Goal: Task Accomplishment & Management: Complete application form

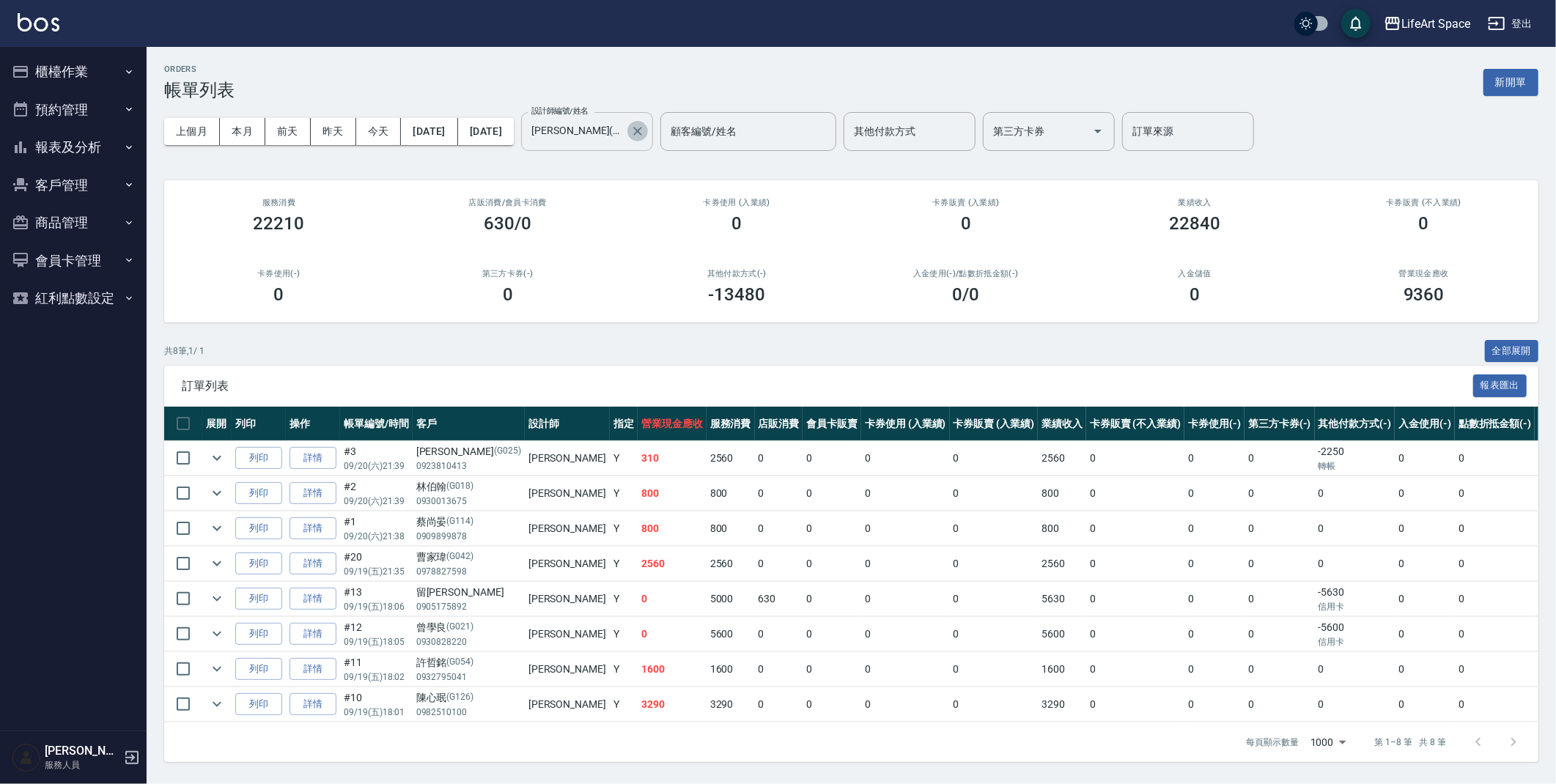
click at [642, 134] on icon "Clear" at bounding box center [637, 131] width 9 height 9
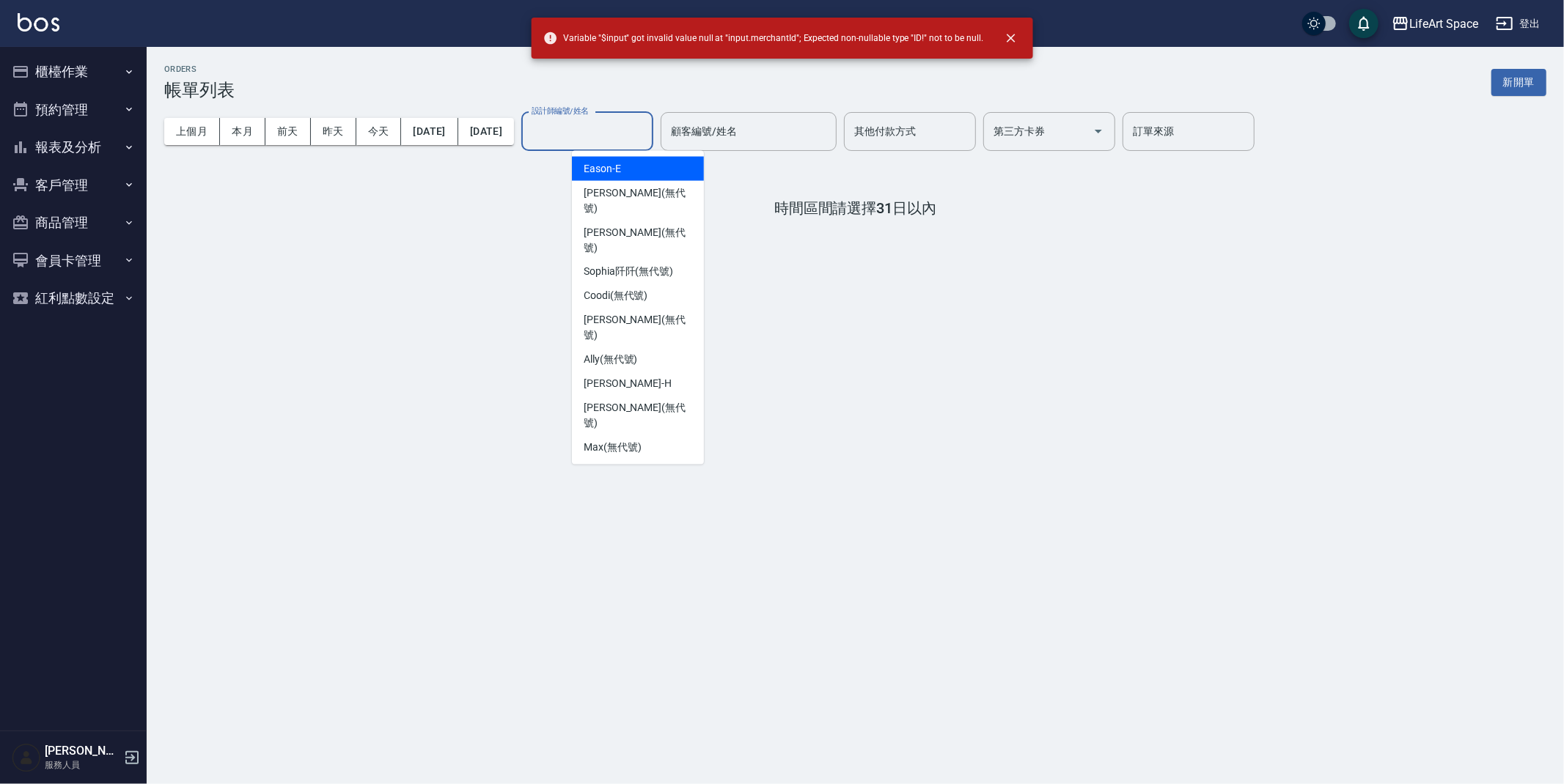
click at [634, 141] on input "設計師編號/姓名" at bounding box center [587, 131] width 119 height 26
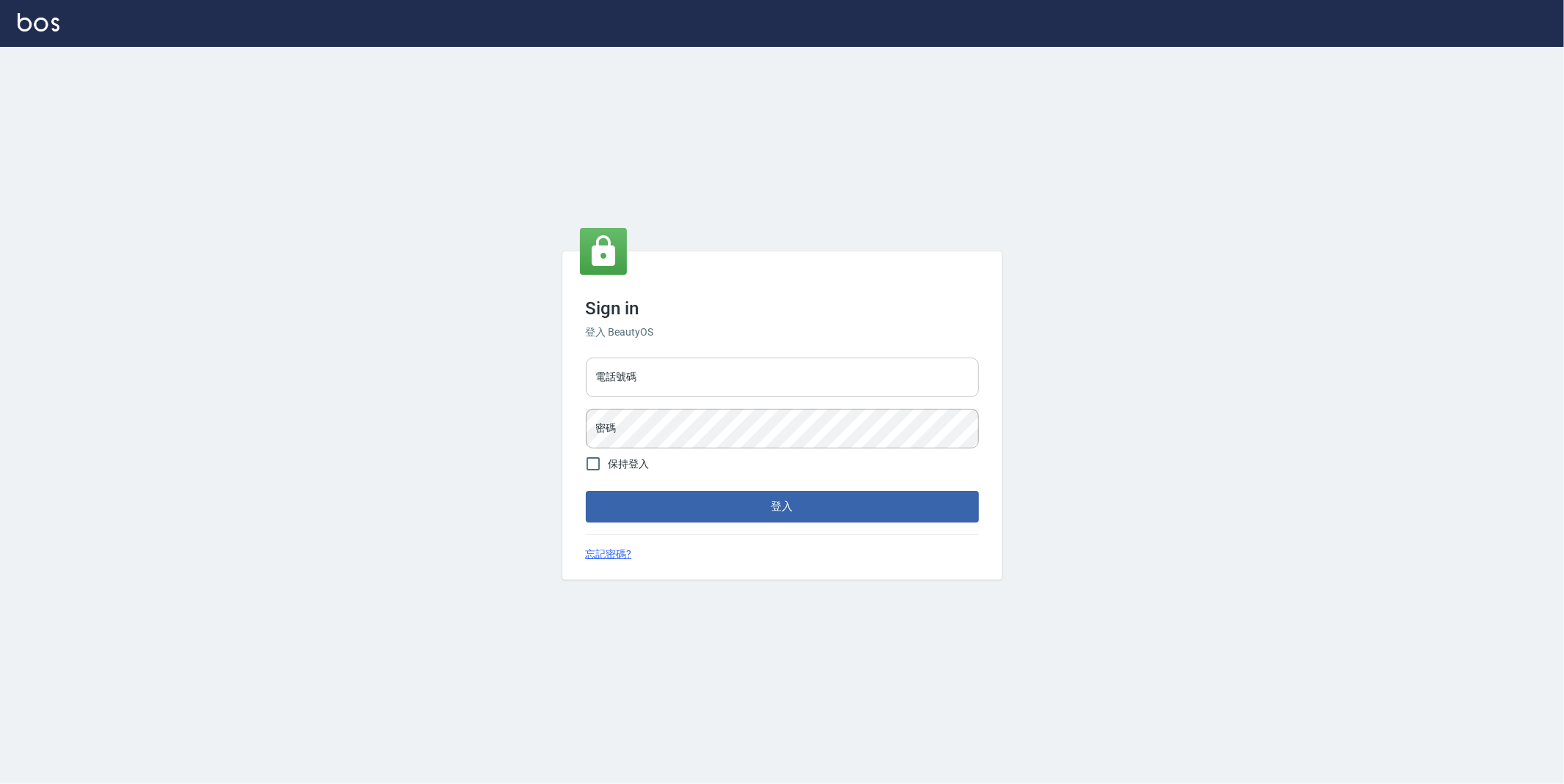
click at [705, 392] on input "電話號碼" at bounding box center [783, 377] width 393 height 39
type input "0977687025"
click at [586, 491] on button "登入" at bounding box center [783, 506] width 393 height 31
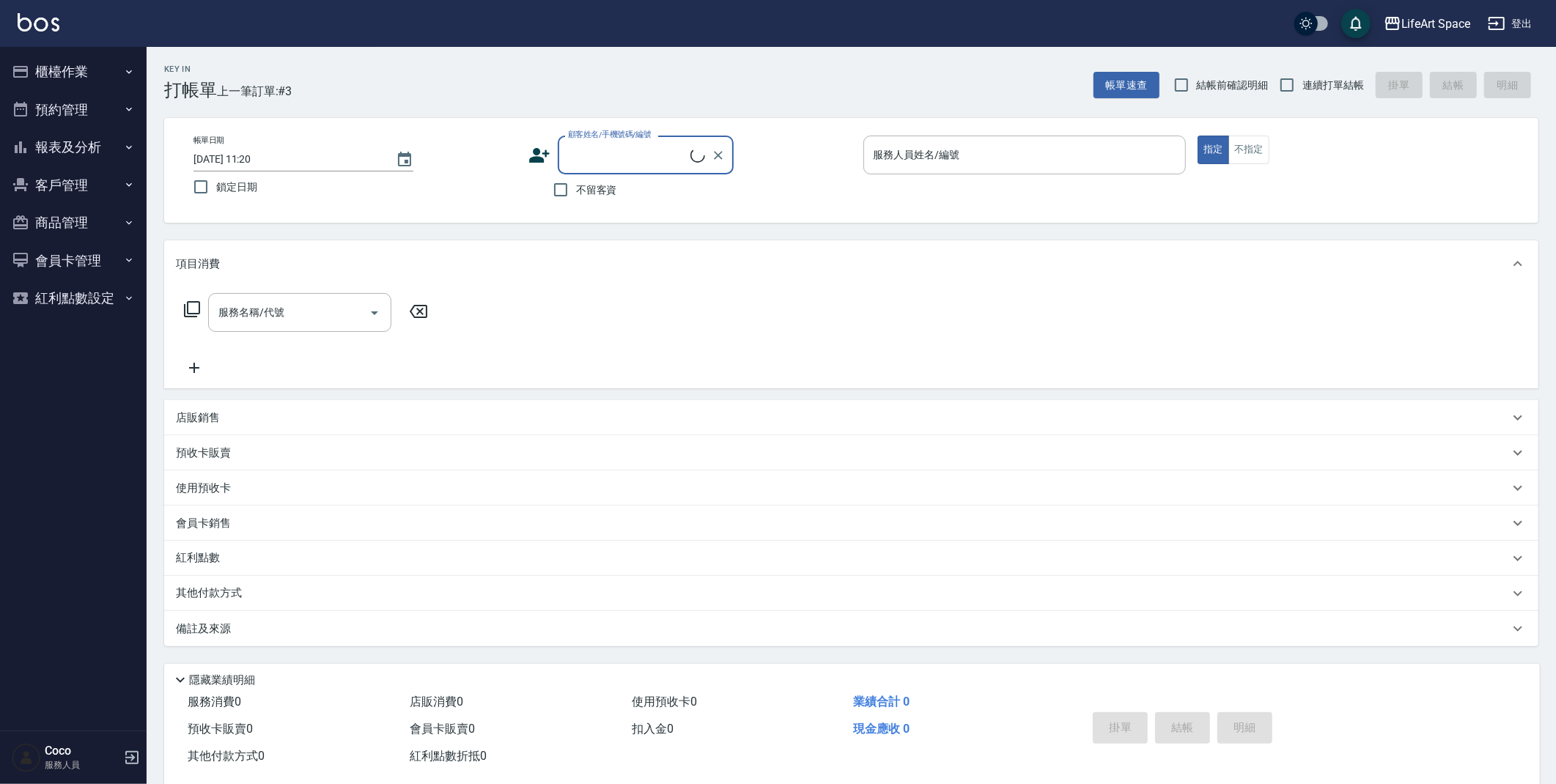
click at [604, 152] on input "顧客姓名/手機號碼/編號" at bounding box center [627, 155] width 126 height 26
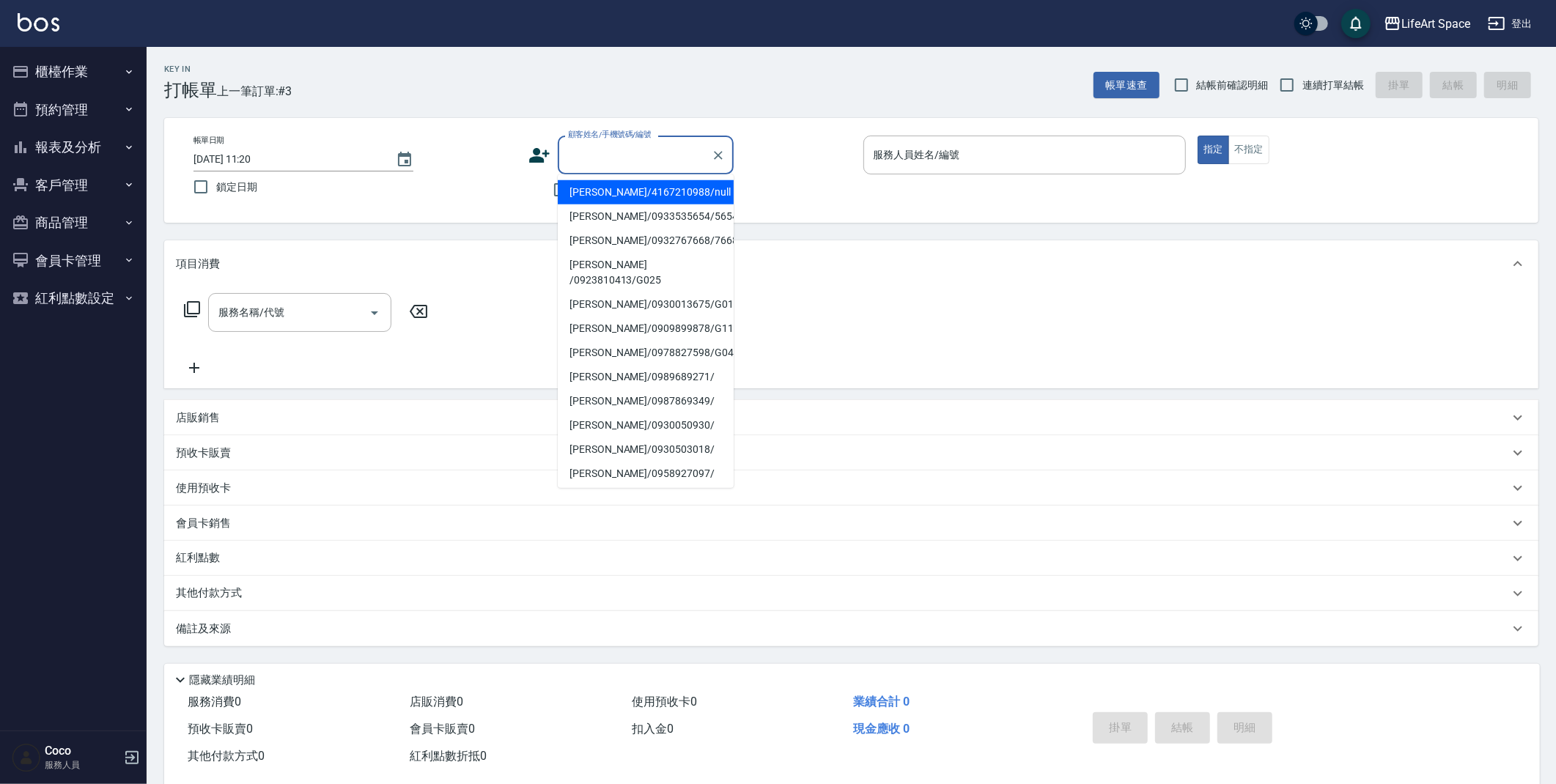
click at [71, 77] on button "櫃檯作業" at bounding box center [73, 71] width 135 height 38
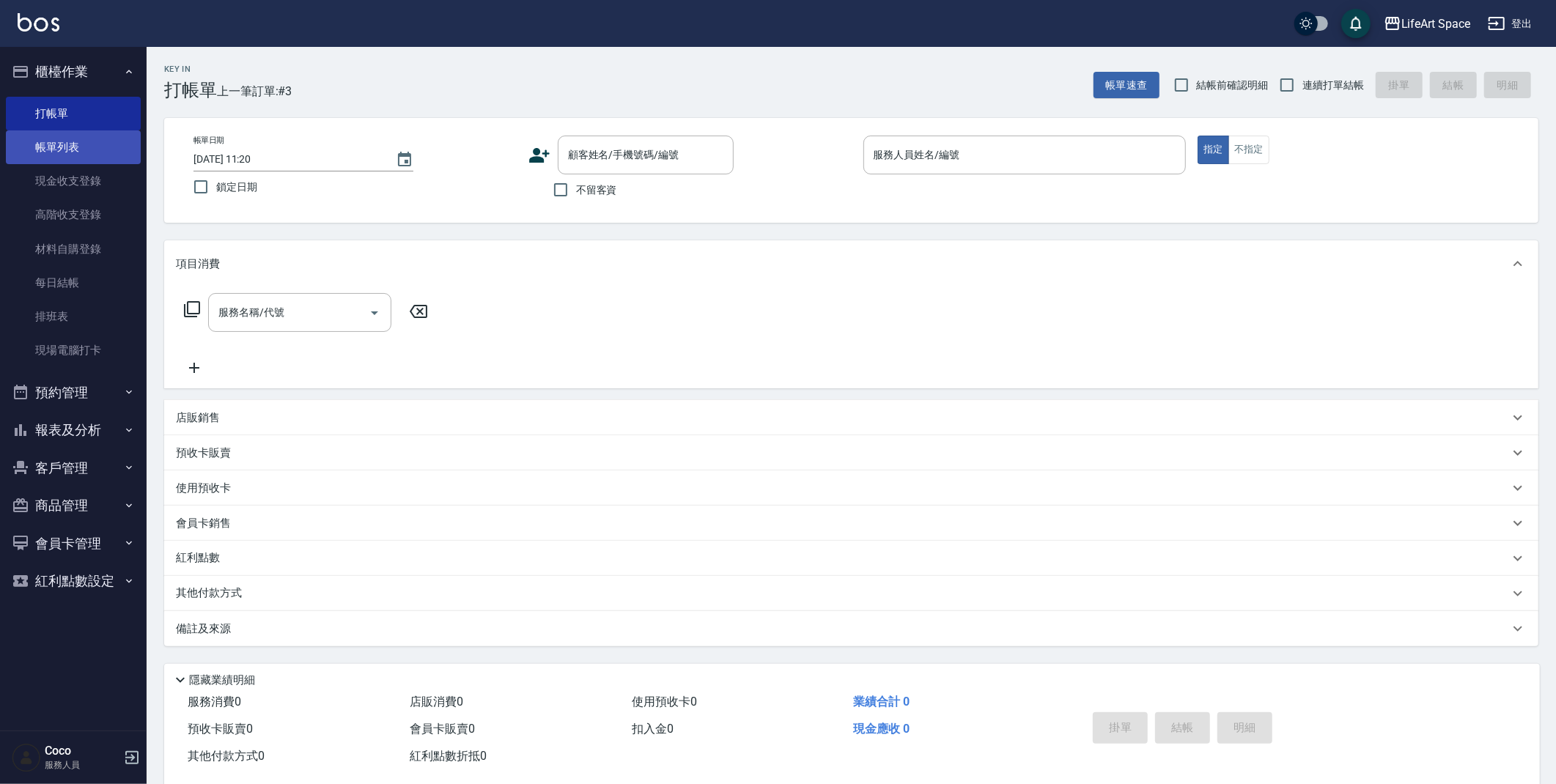
click at [77, 134] on link "帳單列表" at bounding box center [73, 147] width 135 height 34
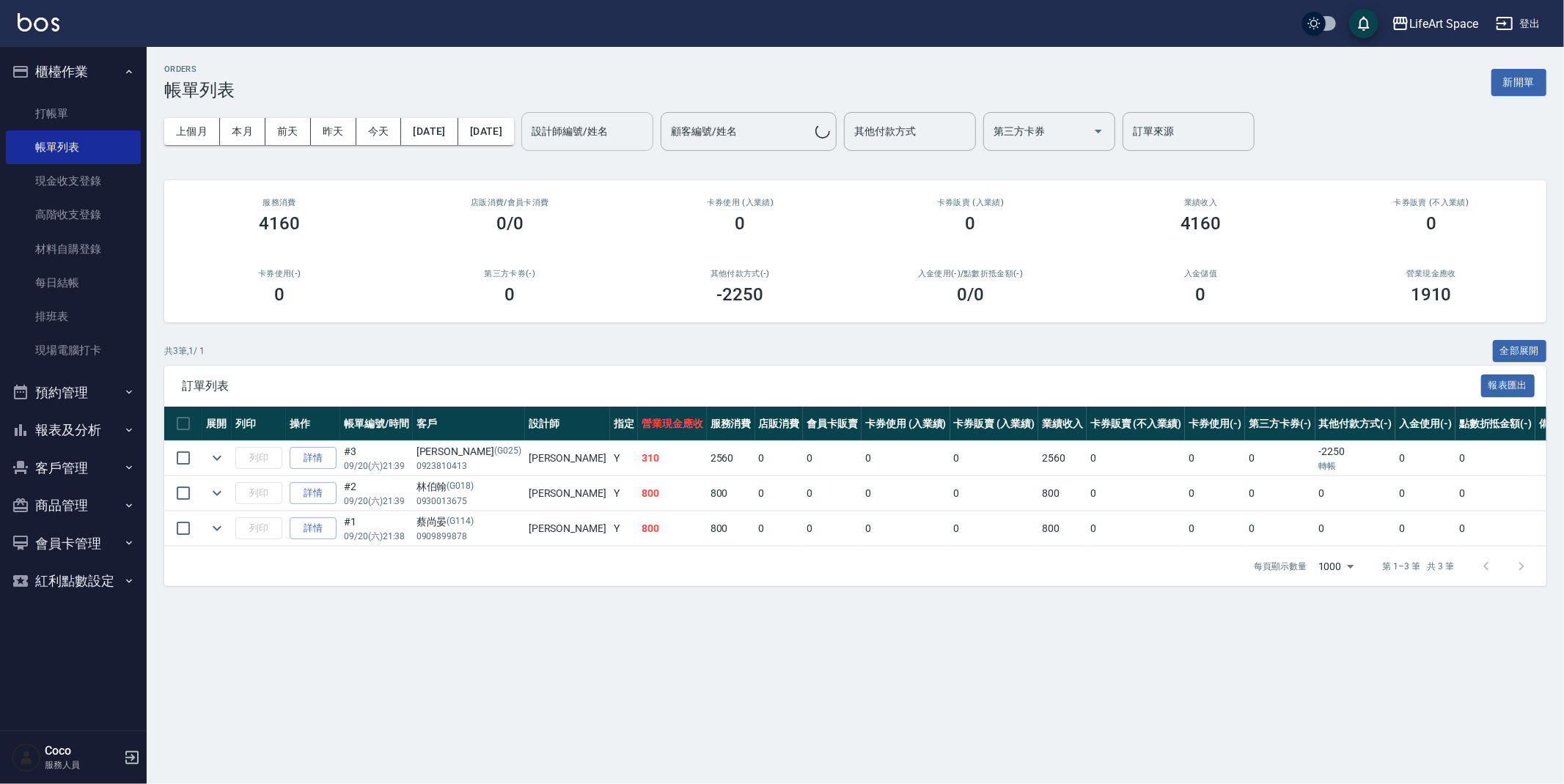
click at [608, 135] on input "設計師編號/姓名" at bounding box center [587, 131] width 119 height 26
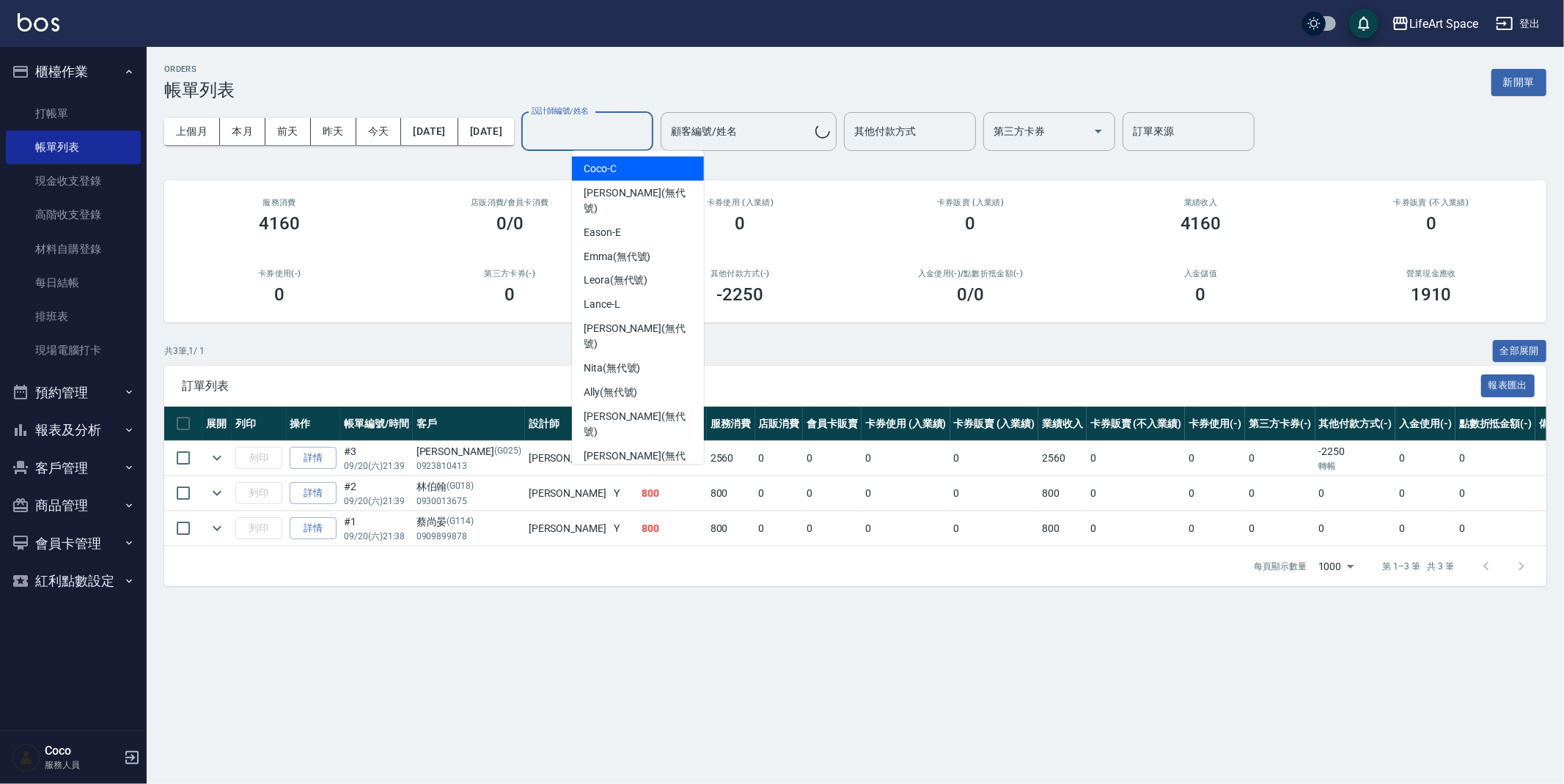
click at [606, 169] on span "Coco -C" at bounding box center [600, 168] width 33 height 15
type input "Coco-C"
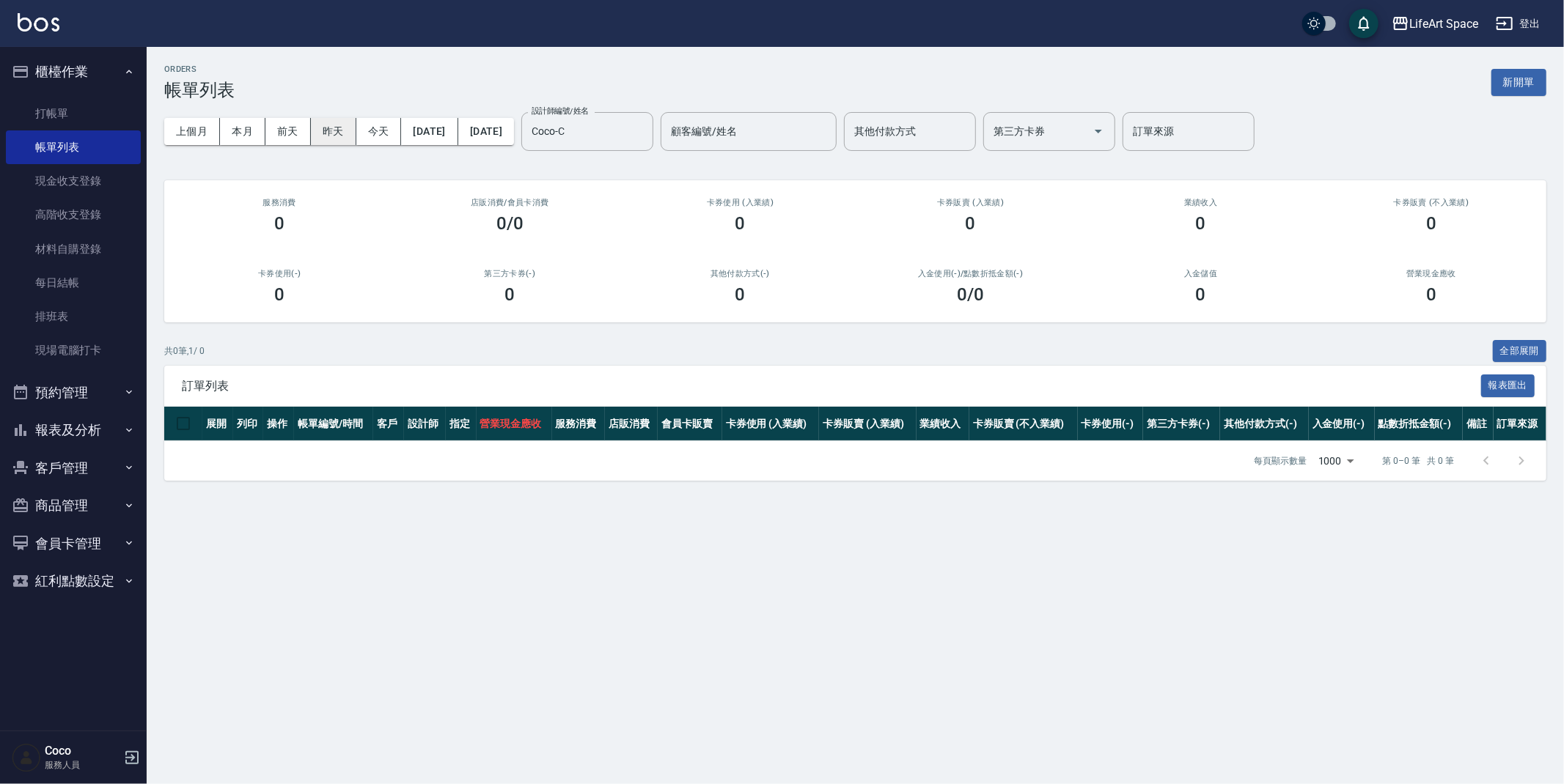
drag, startPoint x: 309, startPoint y: 128, endPoint x: 327, endPoint y: 128, distance: 18.0
click at [327, 128] on div "上個月 本月 [DATE] [DATE] [DATE] [DATE] [DATE]" at bounding box center [339, 131] width 350 height 27
click at [327, 128] on button "昨天" at bounding box center [334, 131] width 45 height 27
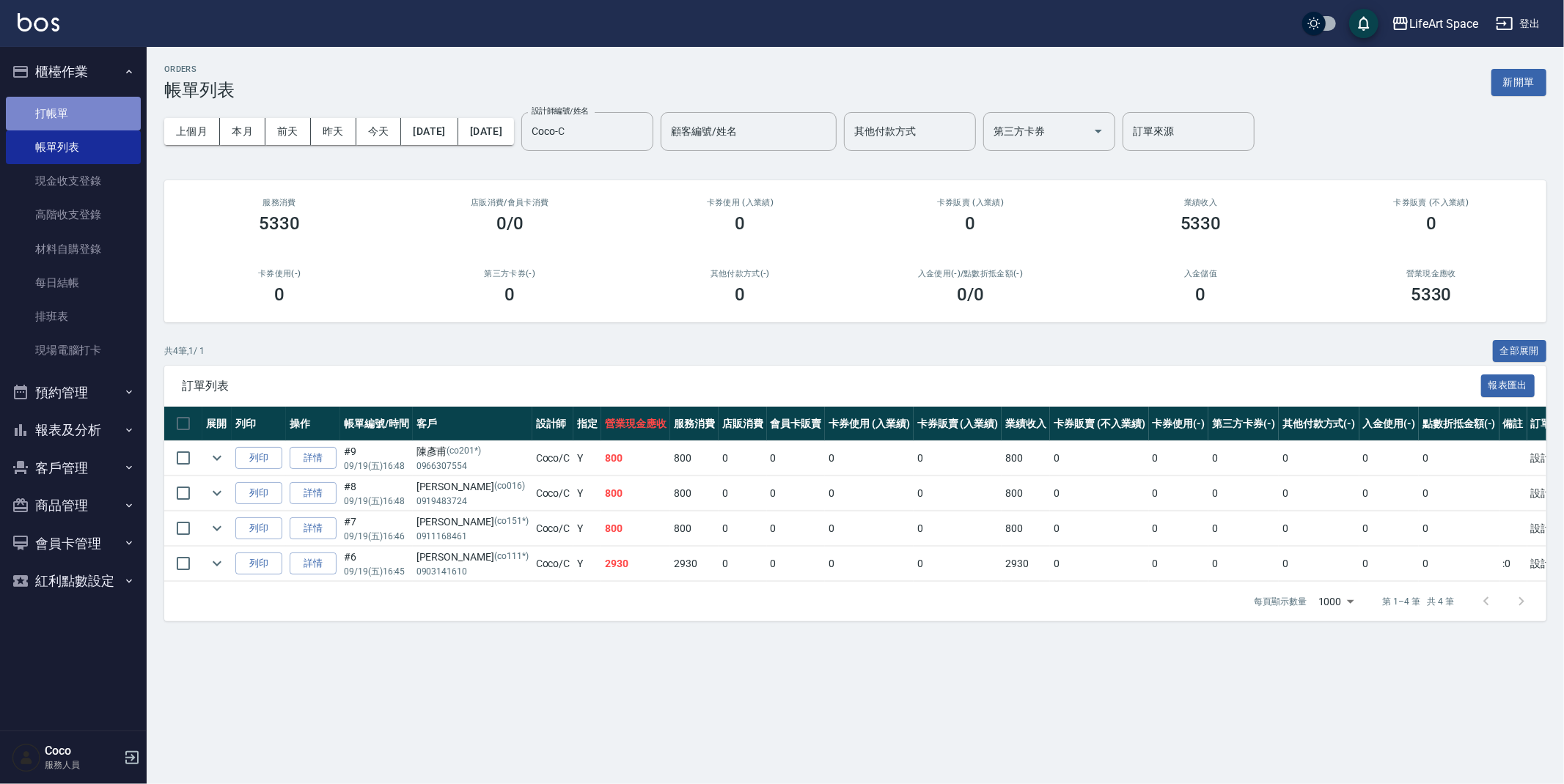
click at [60, 103] on link "打帳單" at bounding box center [73, 114] width 135 height 34
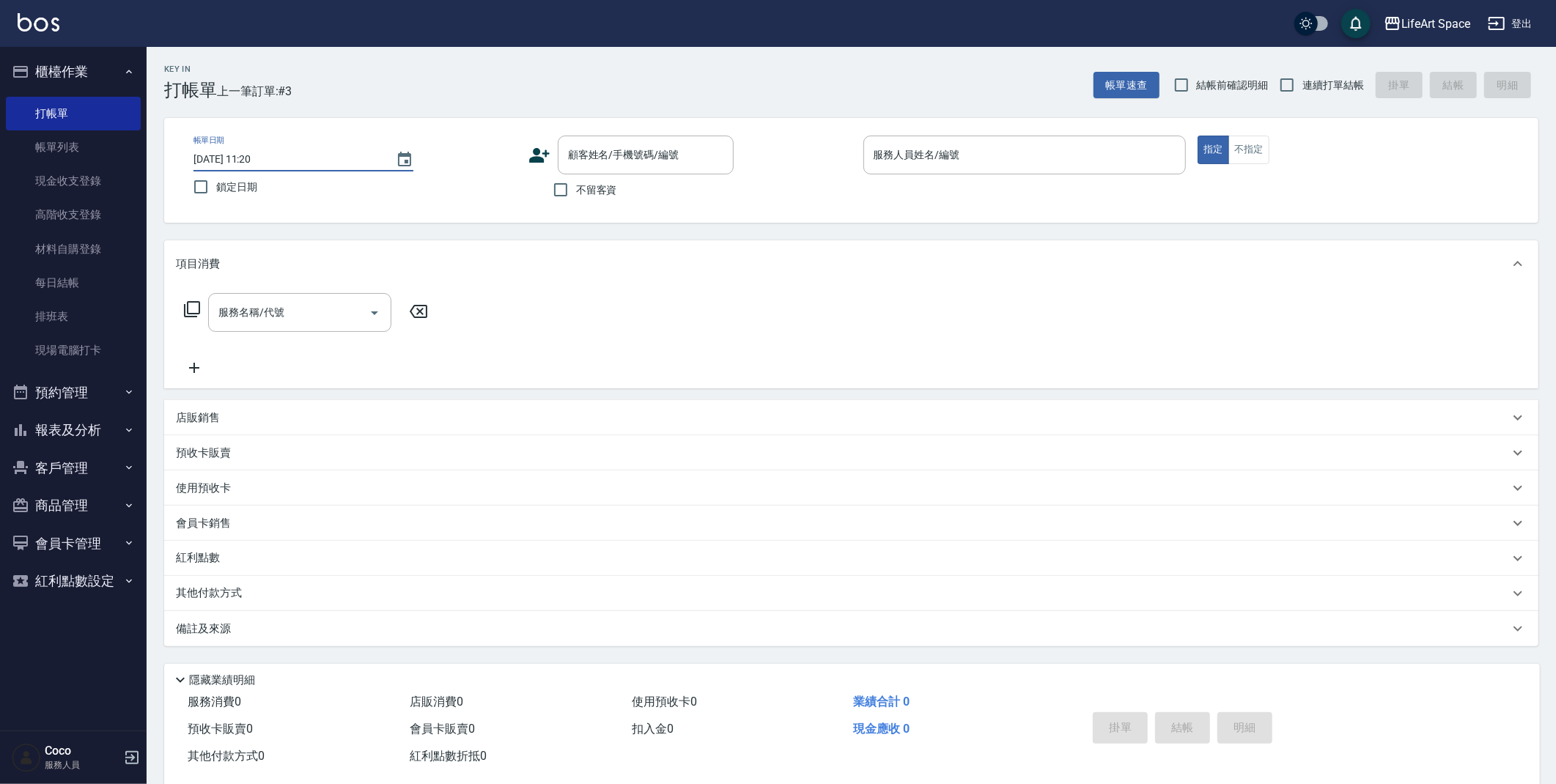
click at [244, 159] on input "[DATE] 11:20" at bounding box center [287, 160] width 188 height 24
type input "[DATE] 11:20"
click at [606, 146] on input "顧客姓名/手機號碼/編號" at bounding box center [634, 155] width 141 height 26
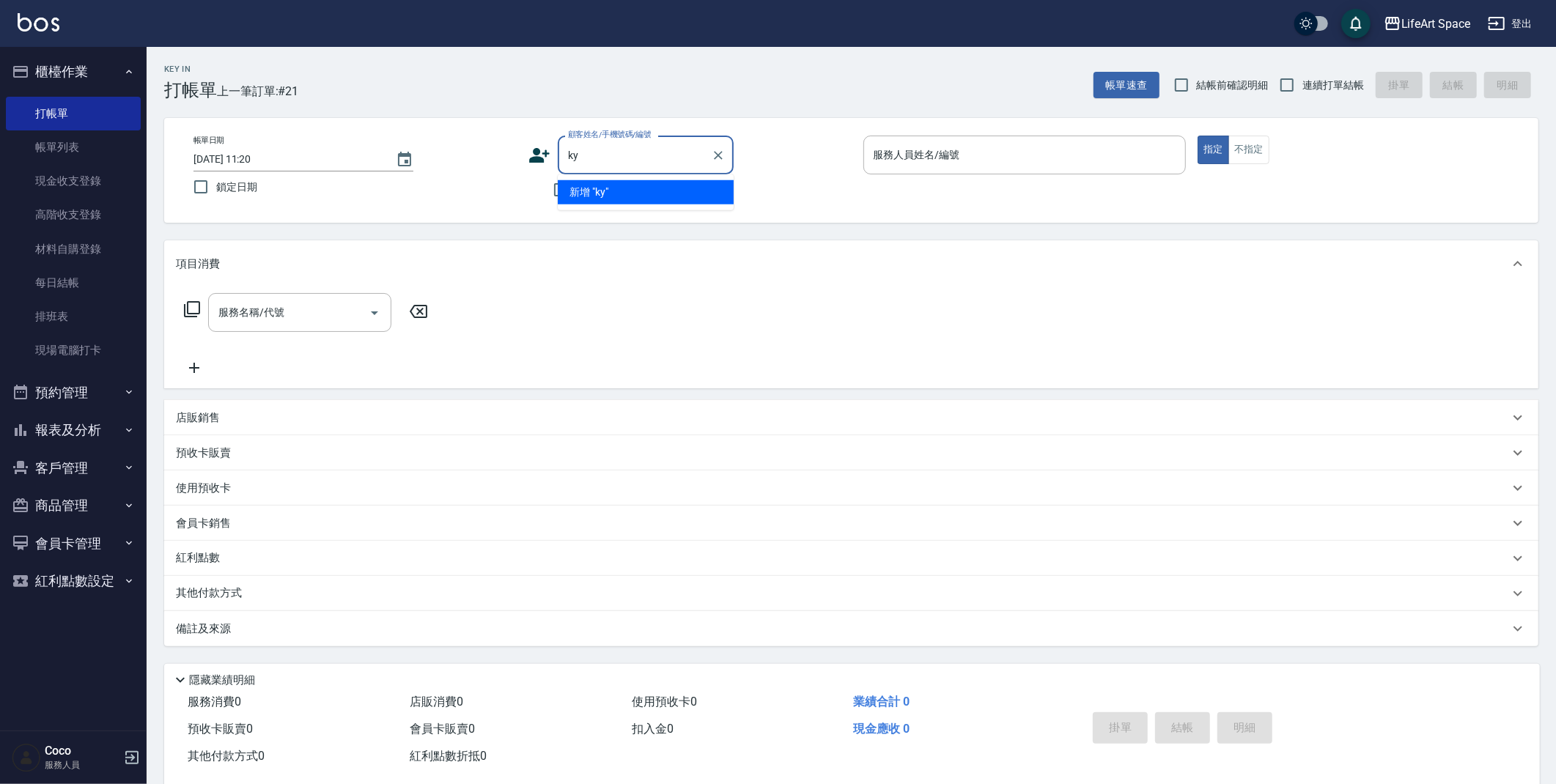
type input "k"
click at [629, 189] on li "[PERSON_NAME]/0936352639/co014" at bounding box center [645, 193] width 176 height 24
type input "[PERSON_NAME]/0936352639/co014"
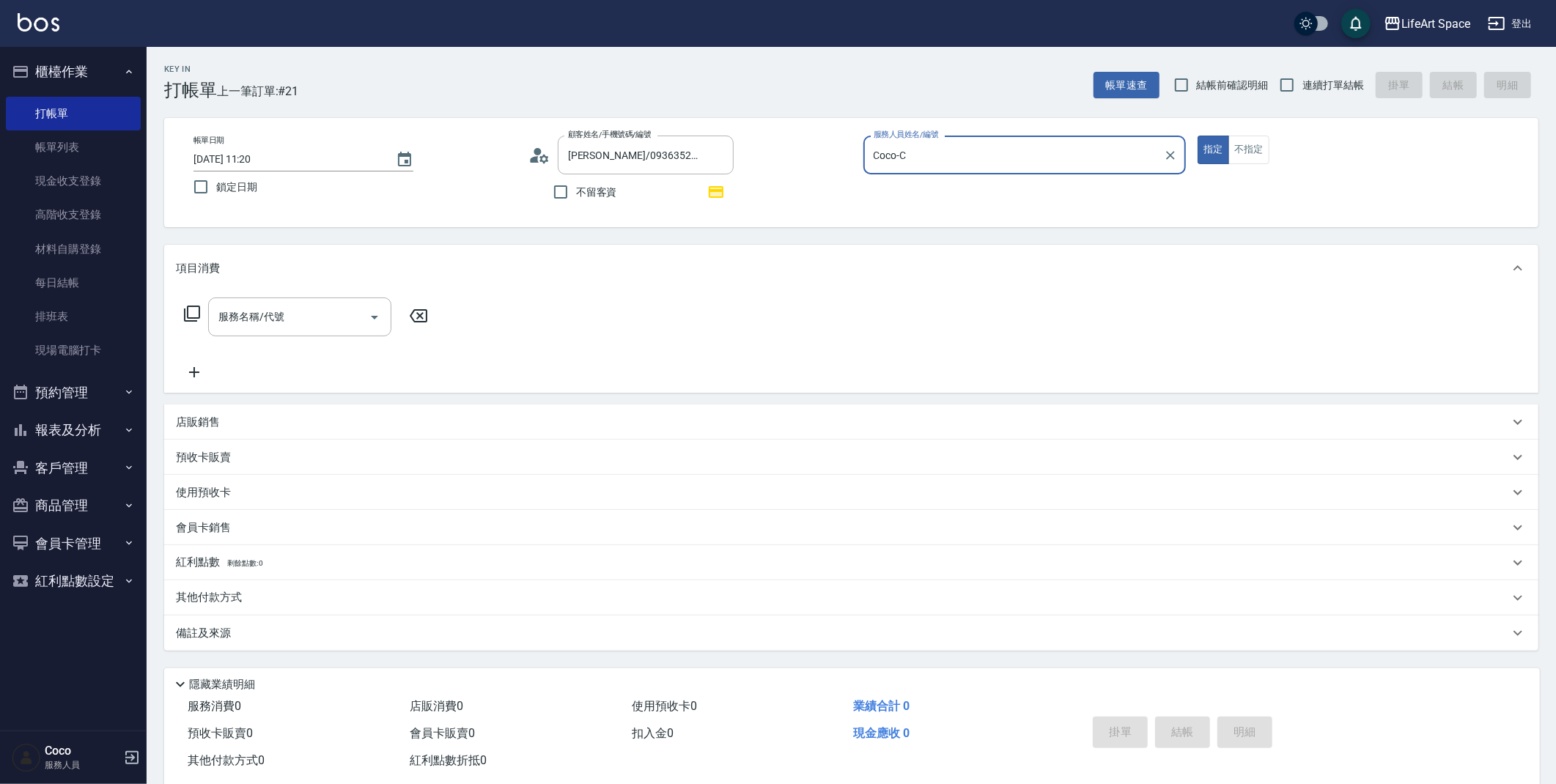
type input "Coco-C"
click at [269, 308] on input "服務名稱/代號" at bounding box center [289, 317] width 148 height 26
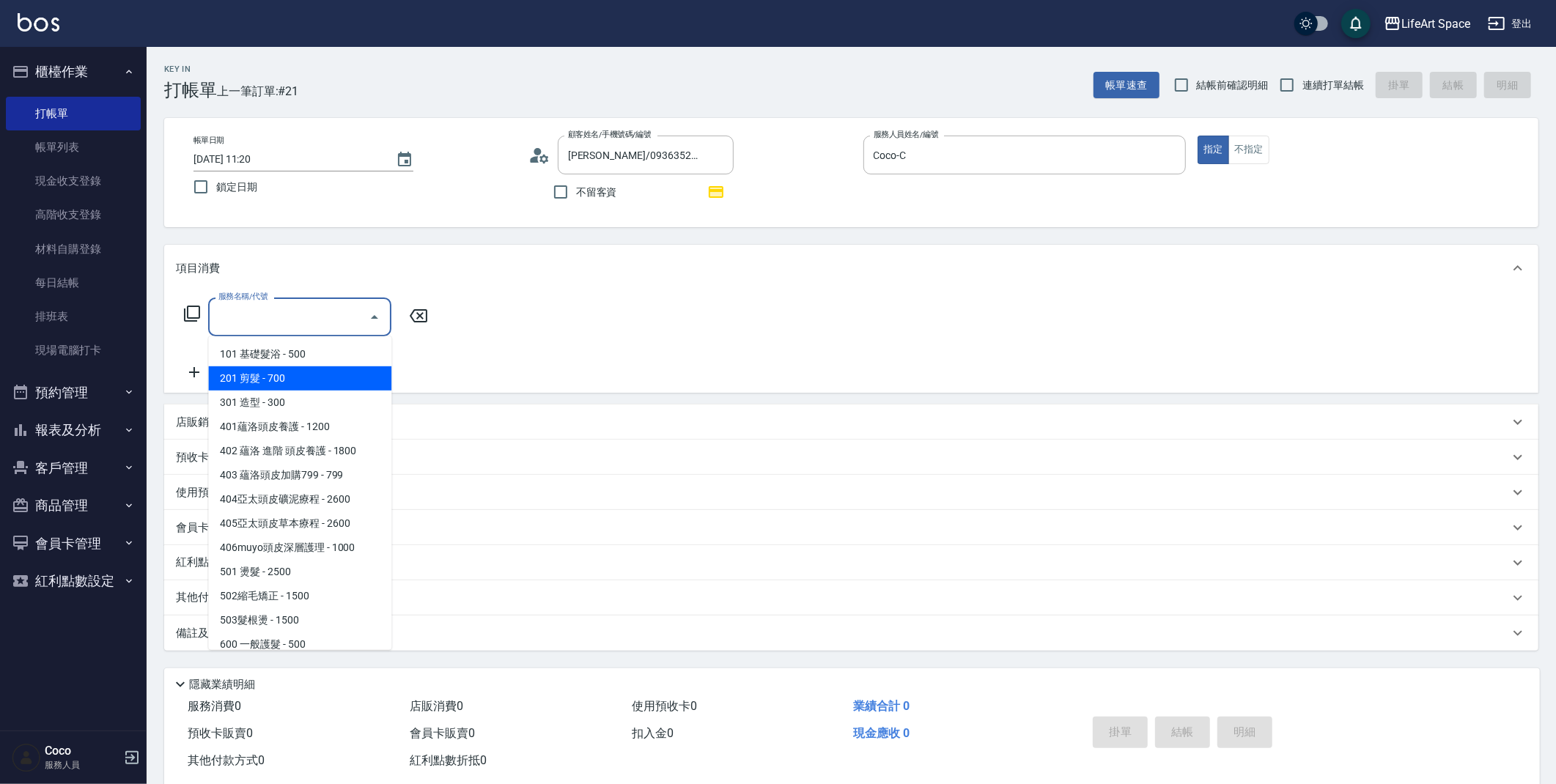
click at [247, 369] on span "201 剪髮 - 700" at bounding box center [299, 379] width 183 height 24
type input "201 剪髮(201)"
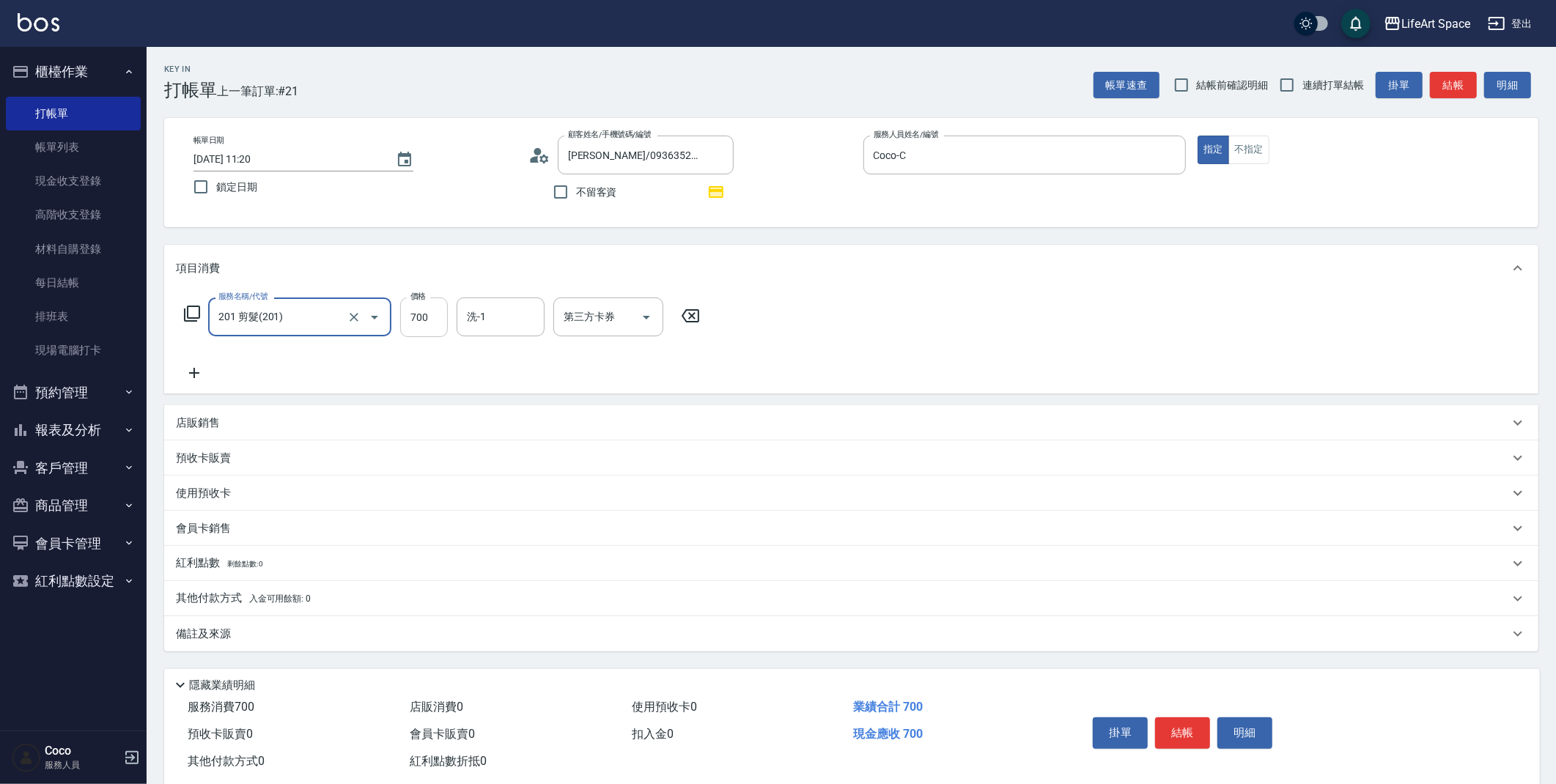
click at [439, 330] on input "700" at bounding box center [424, 317] width 48 height 39
type input "800"
click at [376, 635] on div "備註及來源" at bounding box center [842, 634] width 1334 height 15
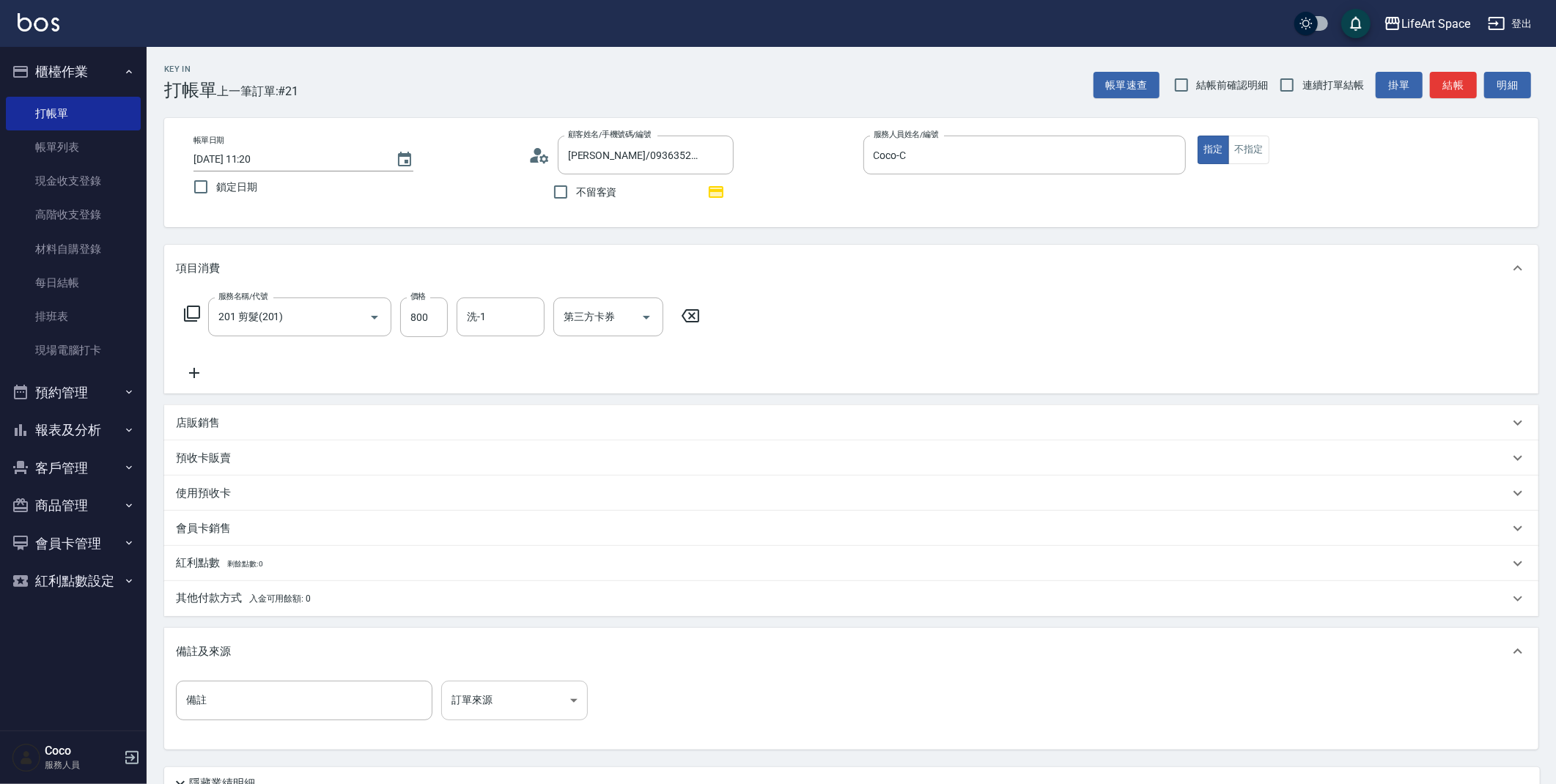
click at [453, 690] on body "LifeArt Space 登出 櫃檯作業 打帳單 帳單列表 現金收支登錄 高階收支登錄 材料自購登錄 每日結帳 排班表 現場電腦打卡 預約管理 預約管理 單…" at bounding box center [778, 454] width 1556 height 909
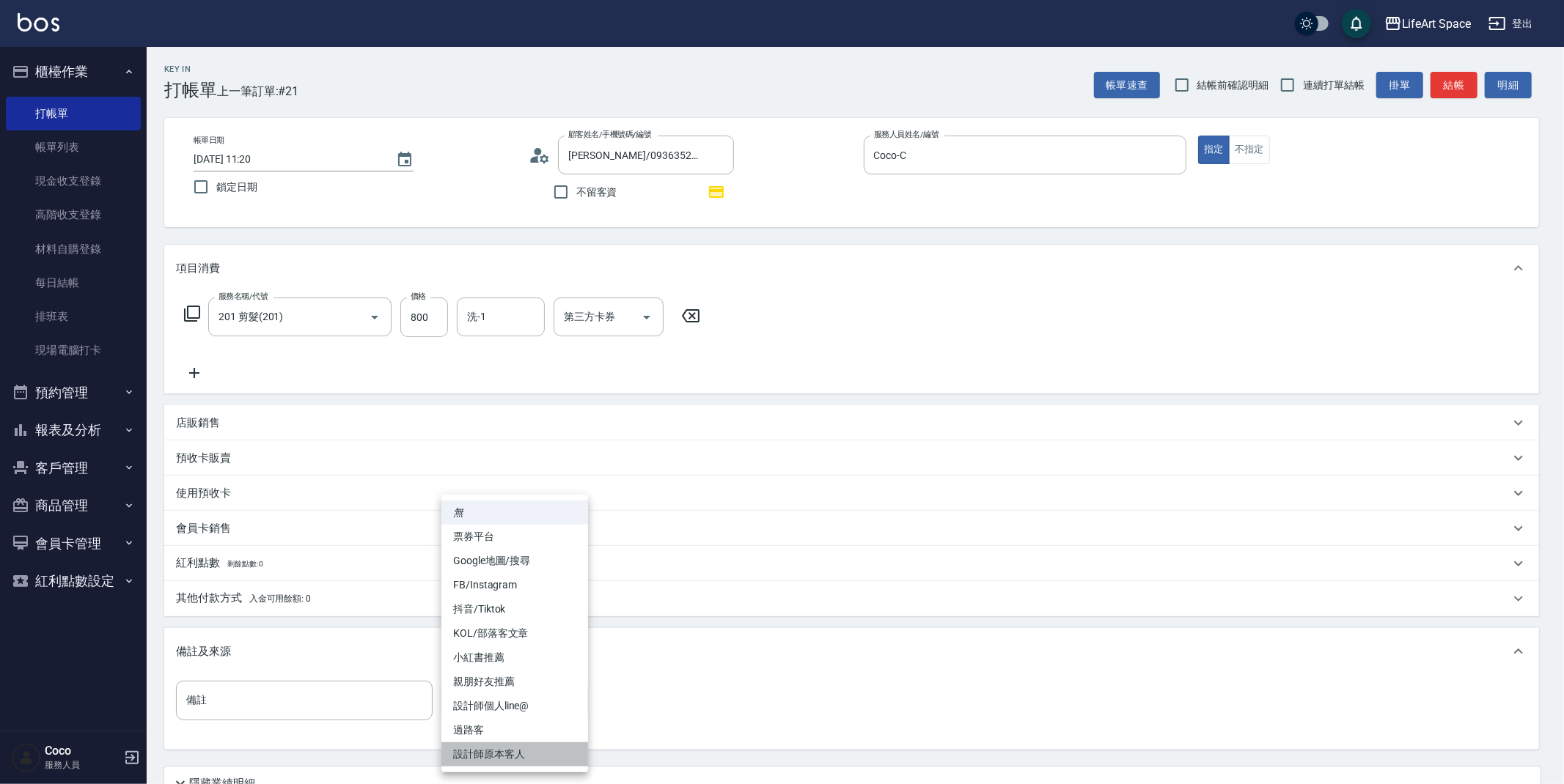
click at [494, 752] on li "設計師原本客人" at bounding box center [515, 754] width 147 height 24
type input "設計師原本客人"
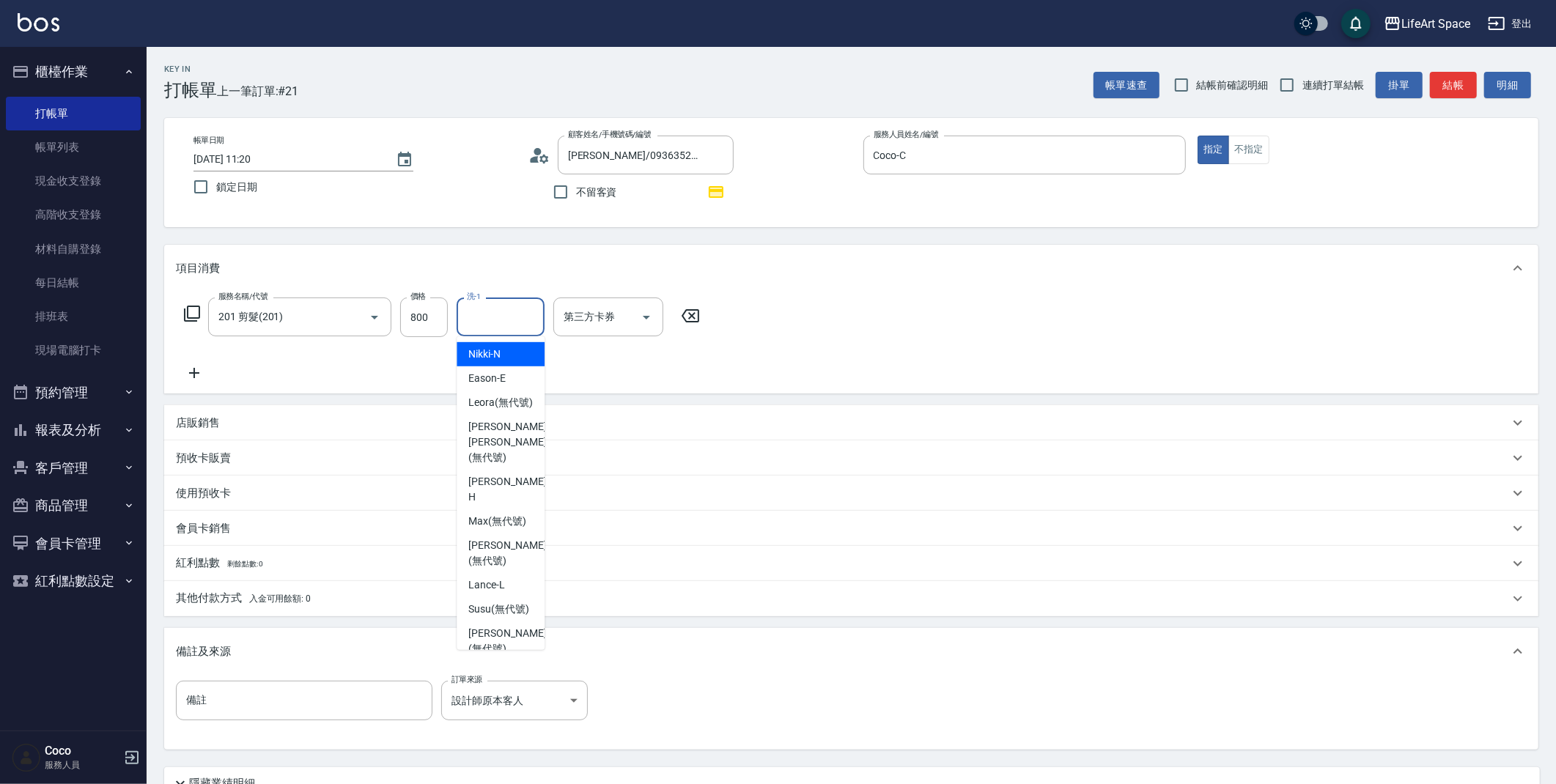
click at [525, 312] on input "洗-1" at bounding box center [500, 317] width 75 height 26
click at [511, 458] on span "[PERSON_NAME] [PERSON_NAME] (無代號)" at bounding box center [507, 442] width 77 height 46
type input "[PERSON_NAME] [PERSON_NAME](無代號)"
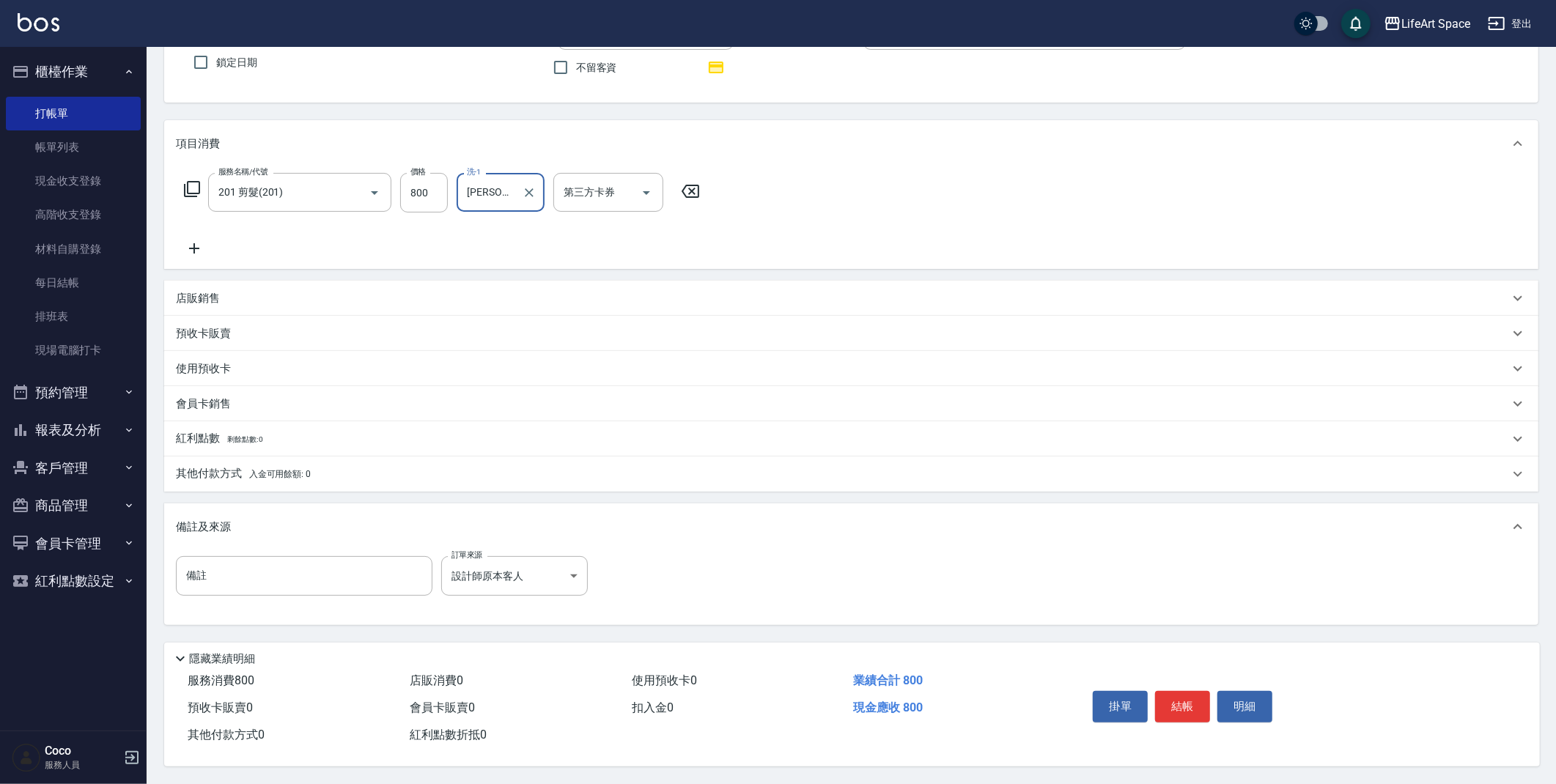
scroll to position [129, 0]
click at [1180, 702] on button "結帳" at bounding box center [1183, 707] width 55 height 31
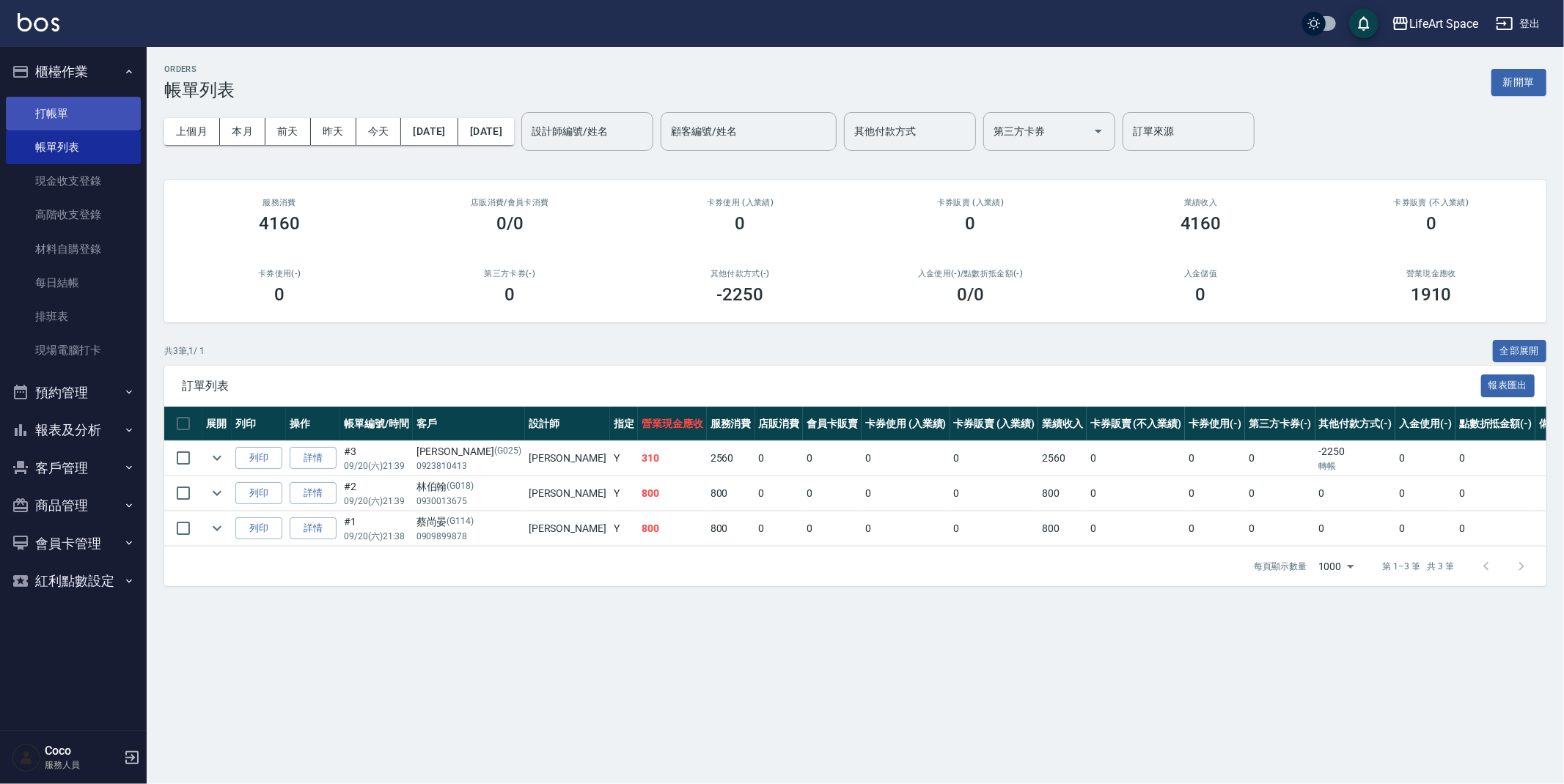
click at [69, 106] on link "打帳單" at bounding box center [73, 114] width 135 height 34
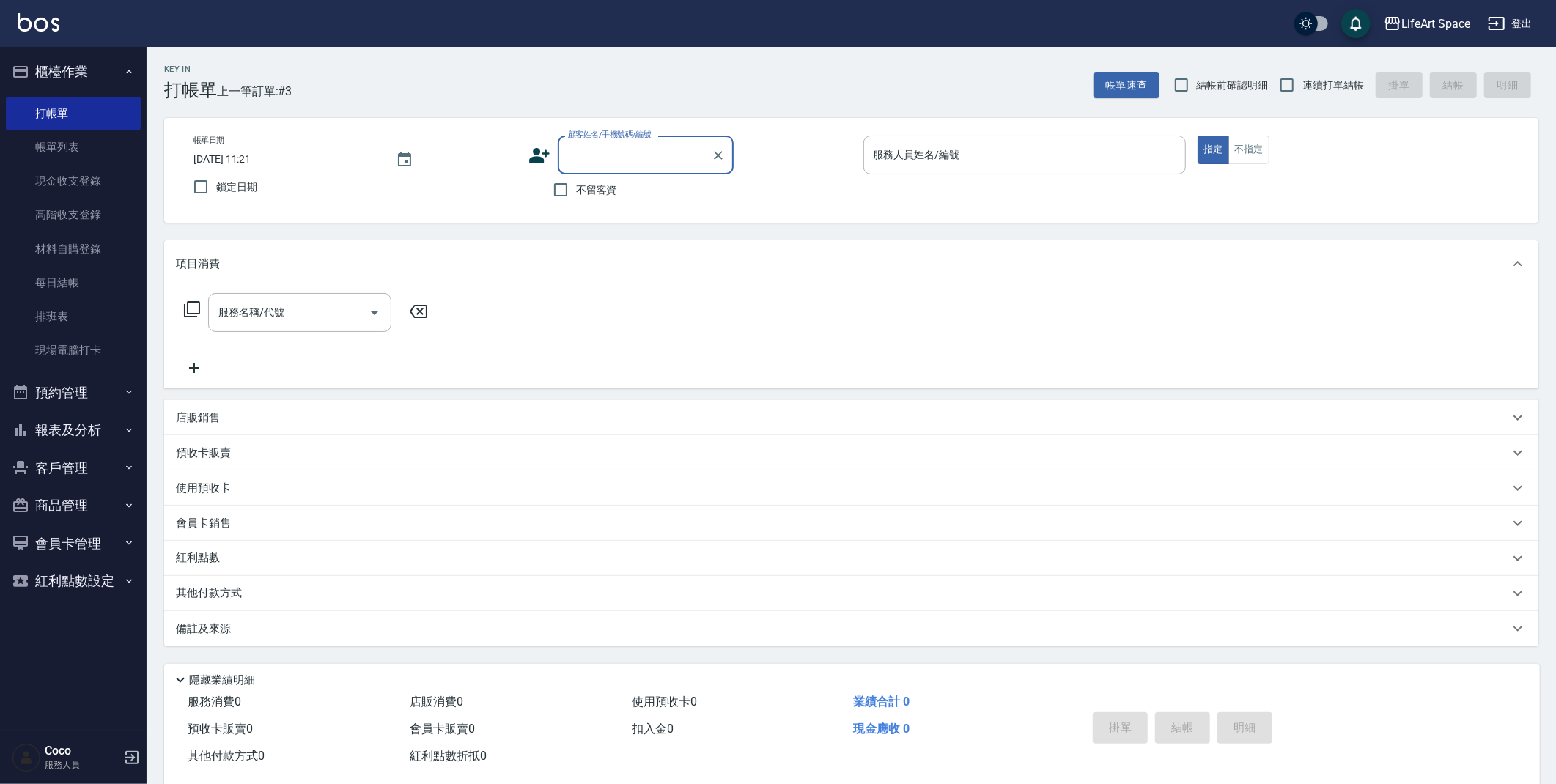
type input "g"
click at [615, 195] on li "施漢中/0912421224/co015*" at bounding box center [645, 193] width 176 height 24
type input "施漢中/0912421224/co015*"
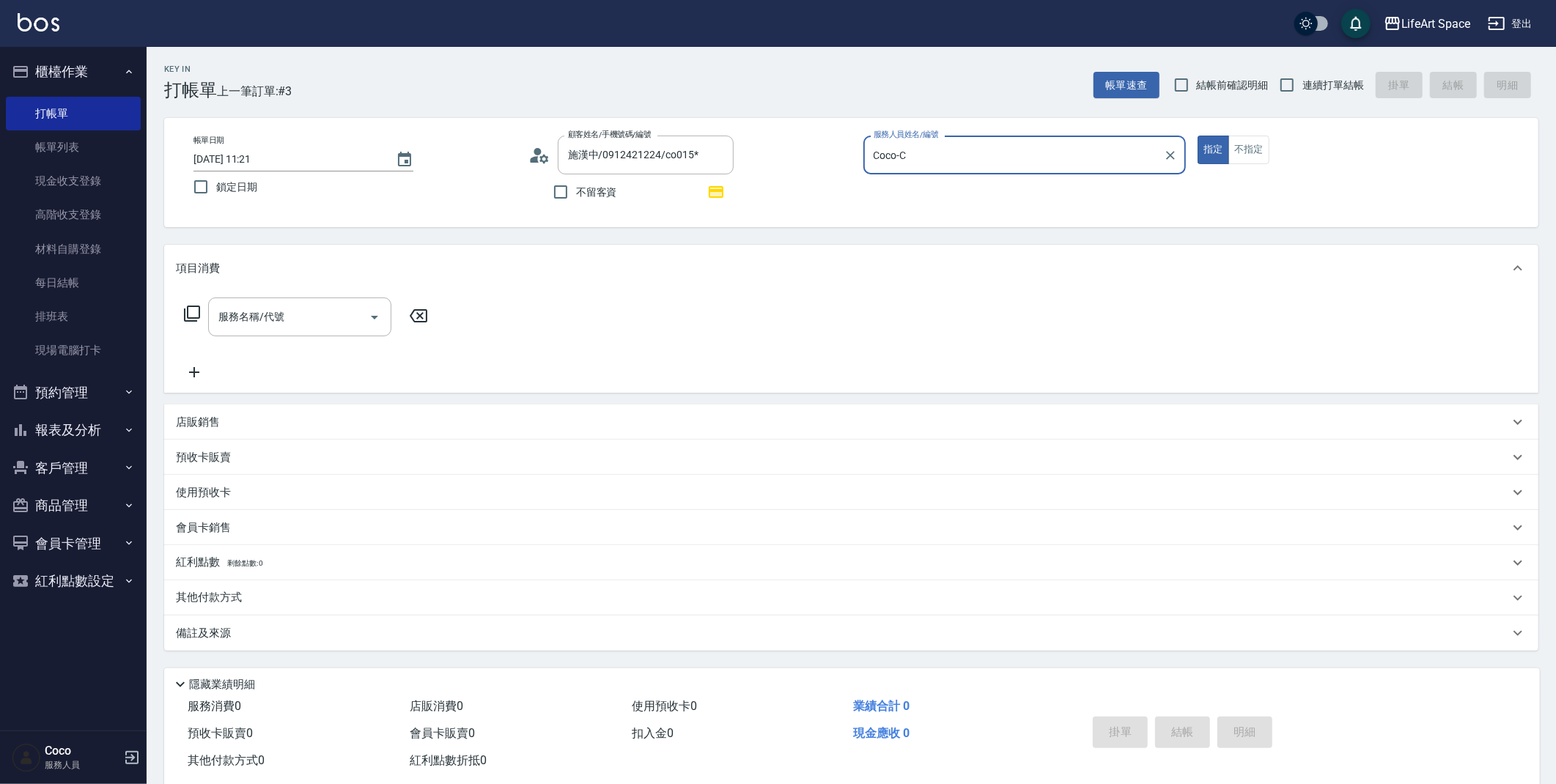
type input "Coco-C"
click at [252, 325] on input "服務名稱/代號" at bounding box center [289, 317] width 148 height 26
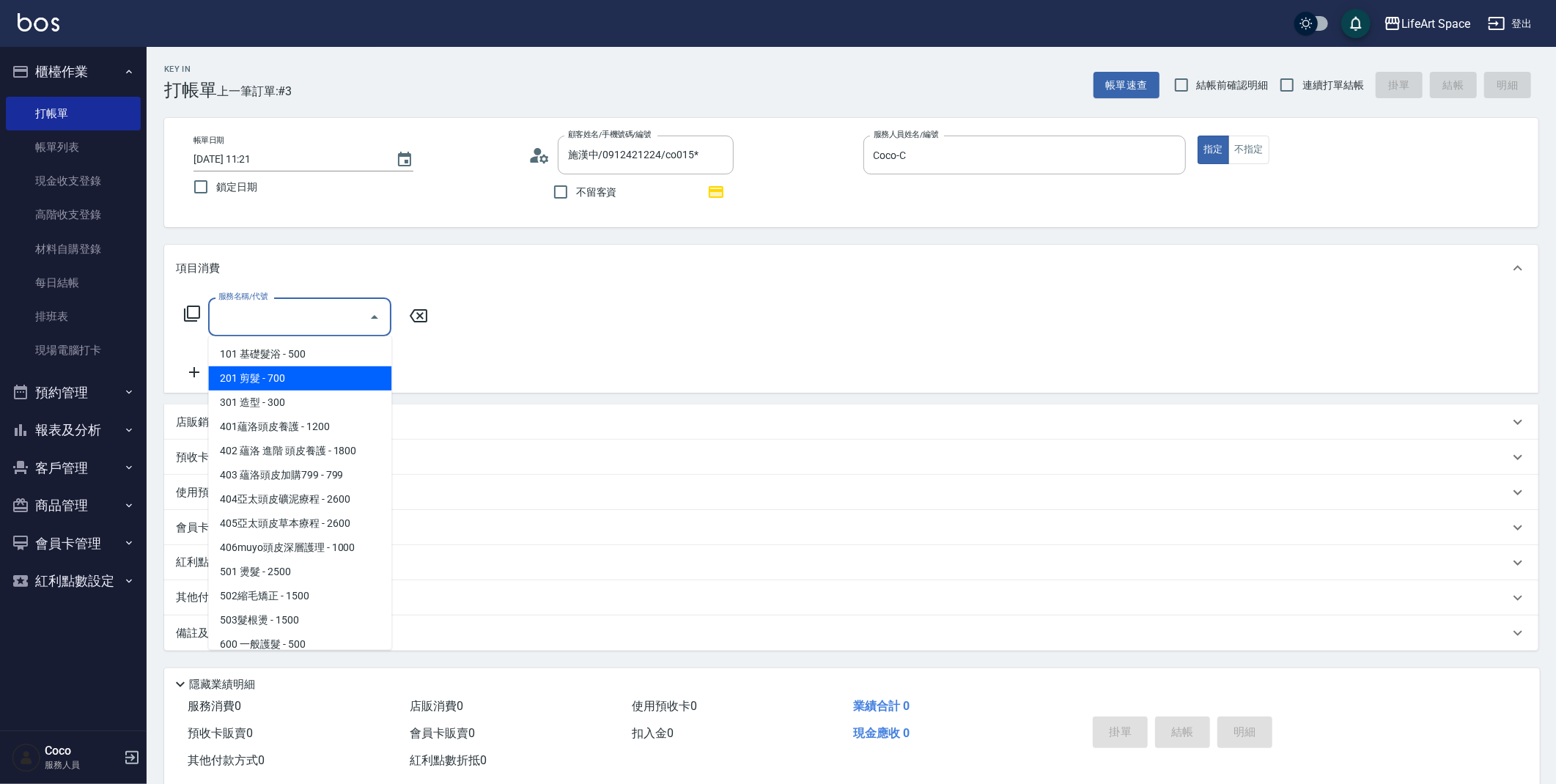
click at [256, 388] on span "201 剪髮 - 700" at bounding box center [299, 379] width 183 height 24
type input "201 剪髮(201)"
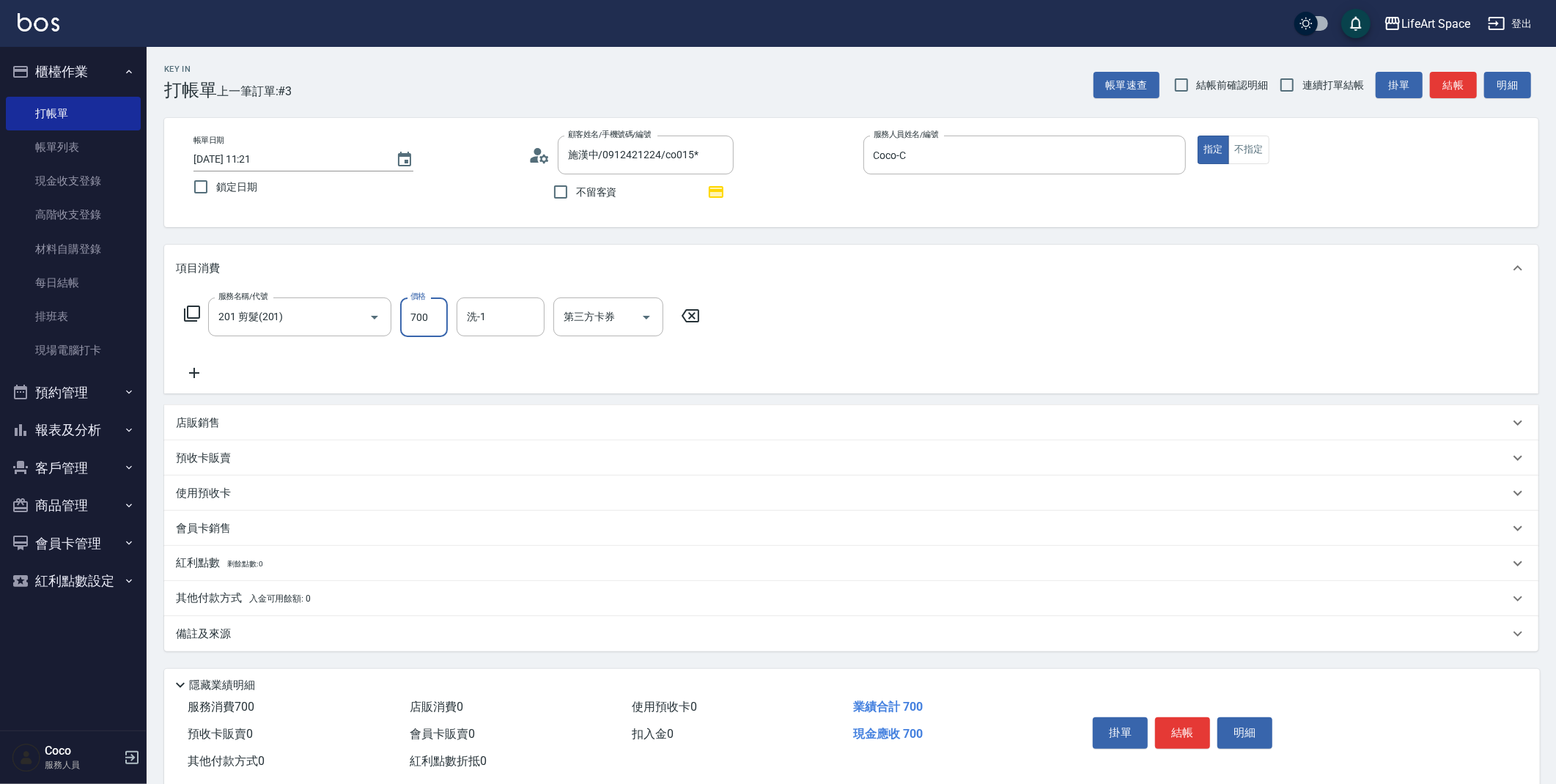
click at [438, 321] on input "700" at bounding box center [424, 317] width 48 height 39
type input "800"
click at [243, 166] on input "[DATE] 11:21" at bounding box center [287, 160] width 188 height 24
click at [243, 160] on input "[DATE] 11:21" at bounding box center [287, 160] width 188 height 24
type input "[DATE] 11:21"
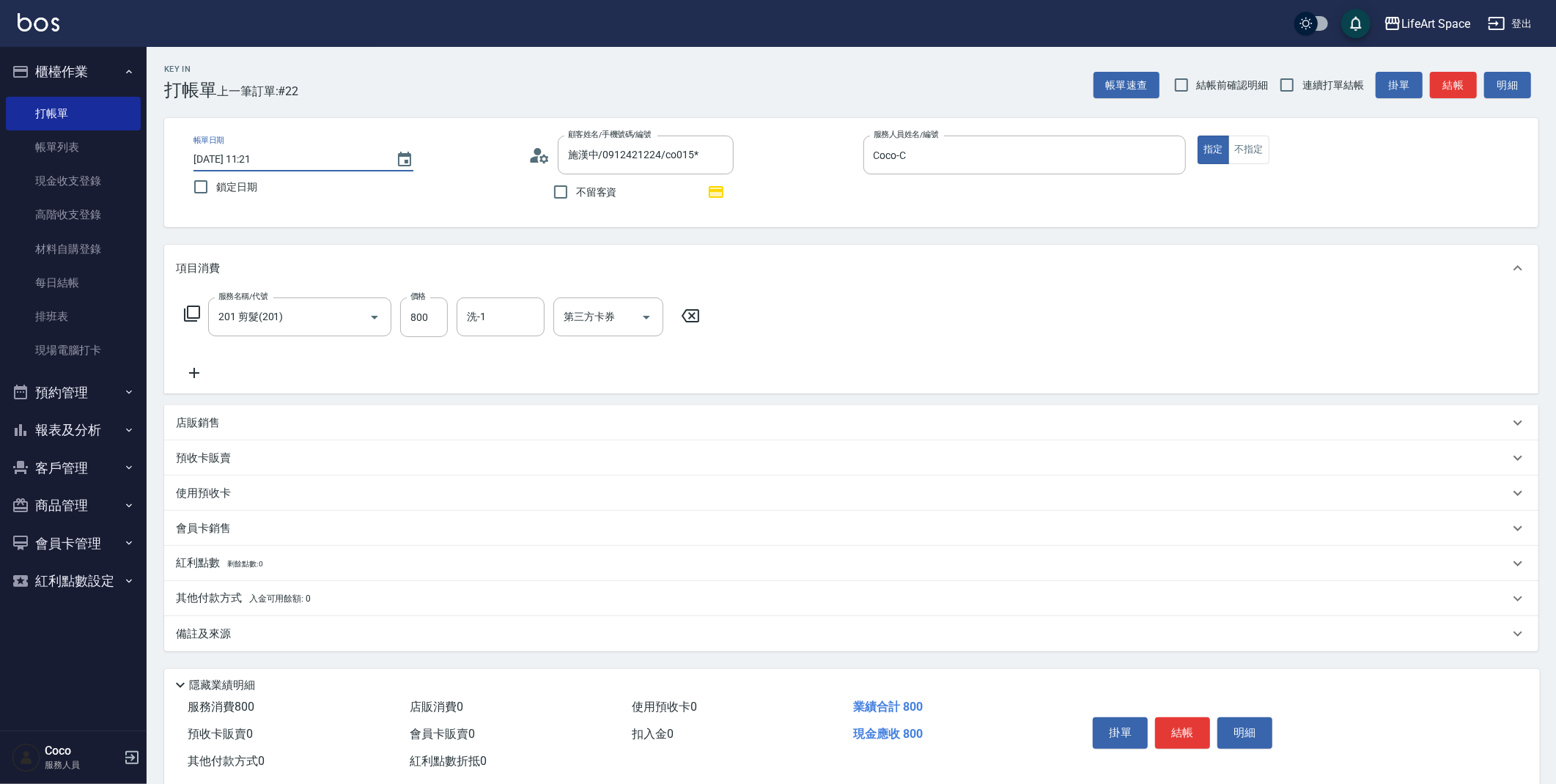
click at [397, 645] on div "備註及來源" at bounding box center [852, 634] width 1375 height 35
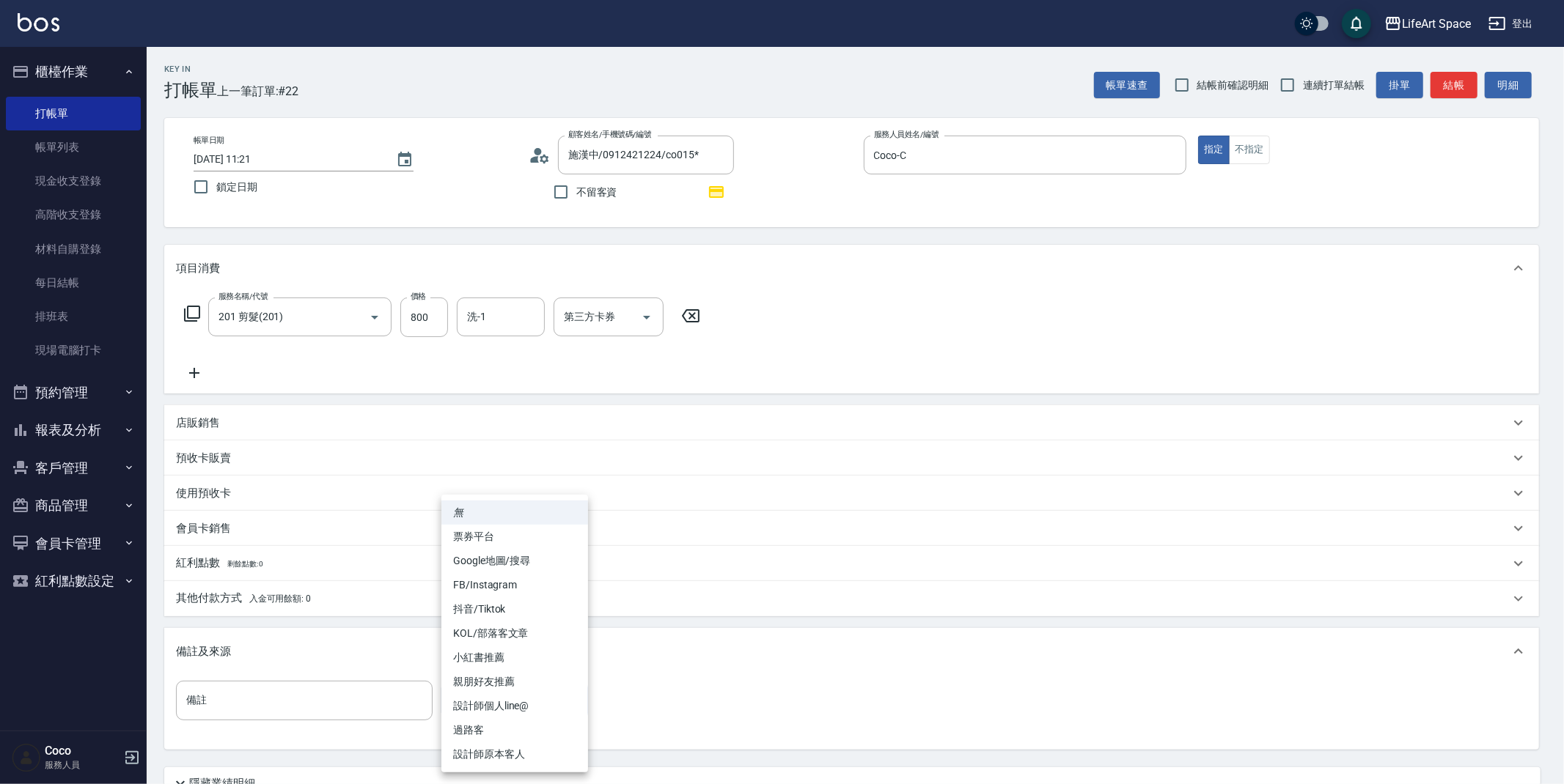
click at [491, 720] on body "LifeArt Space 登出 櫃檯作業 打帳單 帳單列表 現金收支登錄 高階收支登錄 材料自購登錄 每日結帳 排班表 現場電腦打卡 預約管理 預約管理 單…" at bounding box center [782, 454] width 1564 height 909
click at [530, 750] on li "設計師原本客人" at bounding box center [515, 754] width 147 height 24
type input "設計師原本客人"
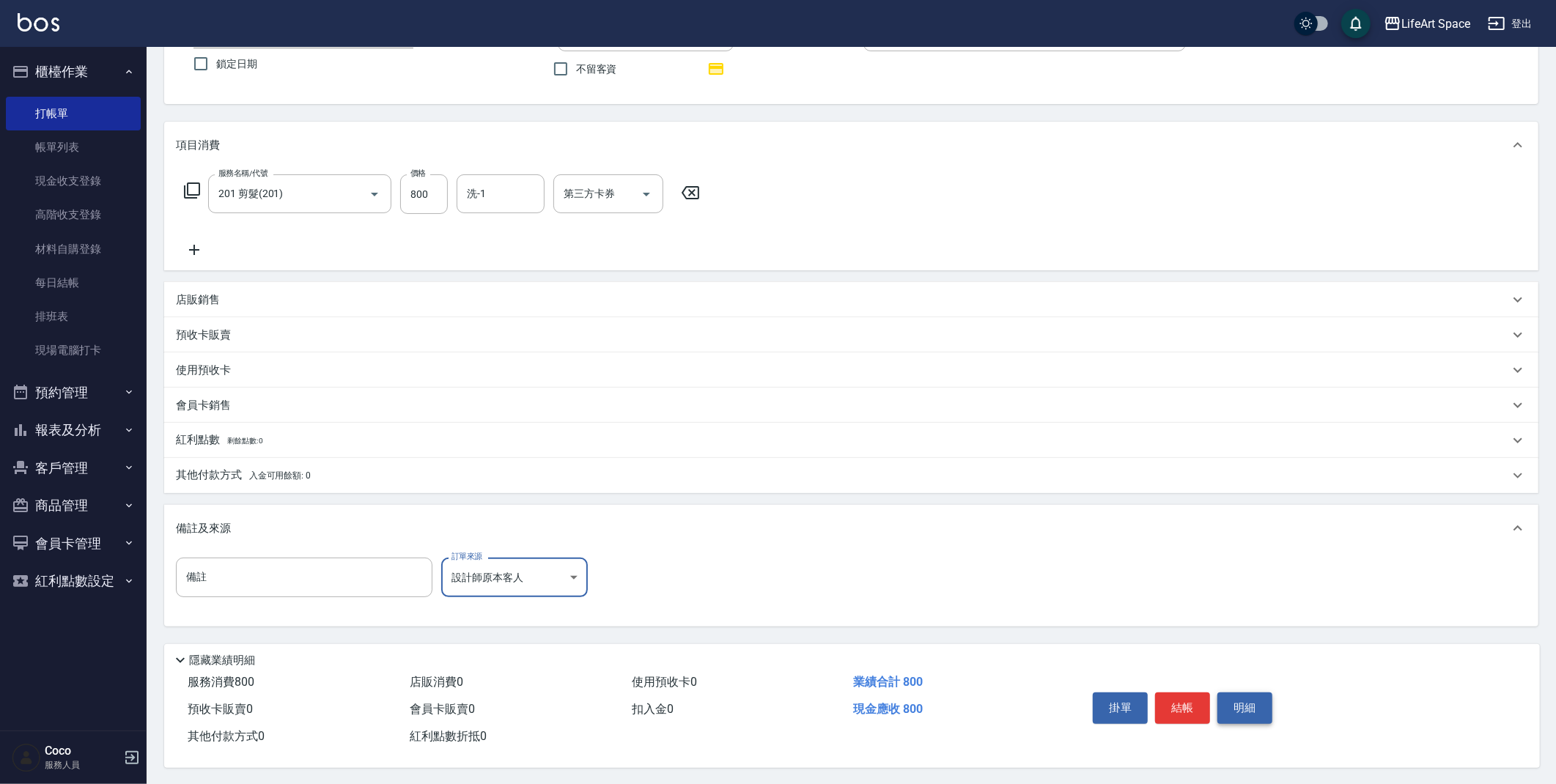
scroll to position [129, 0]
click at [248, 475] on p "其他付款方式 入金可用餘額: 0" at bounding box center [243, 475] width 135 height 16
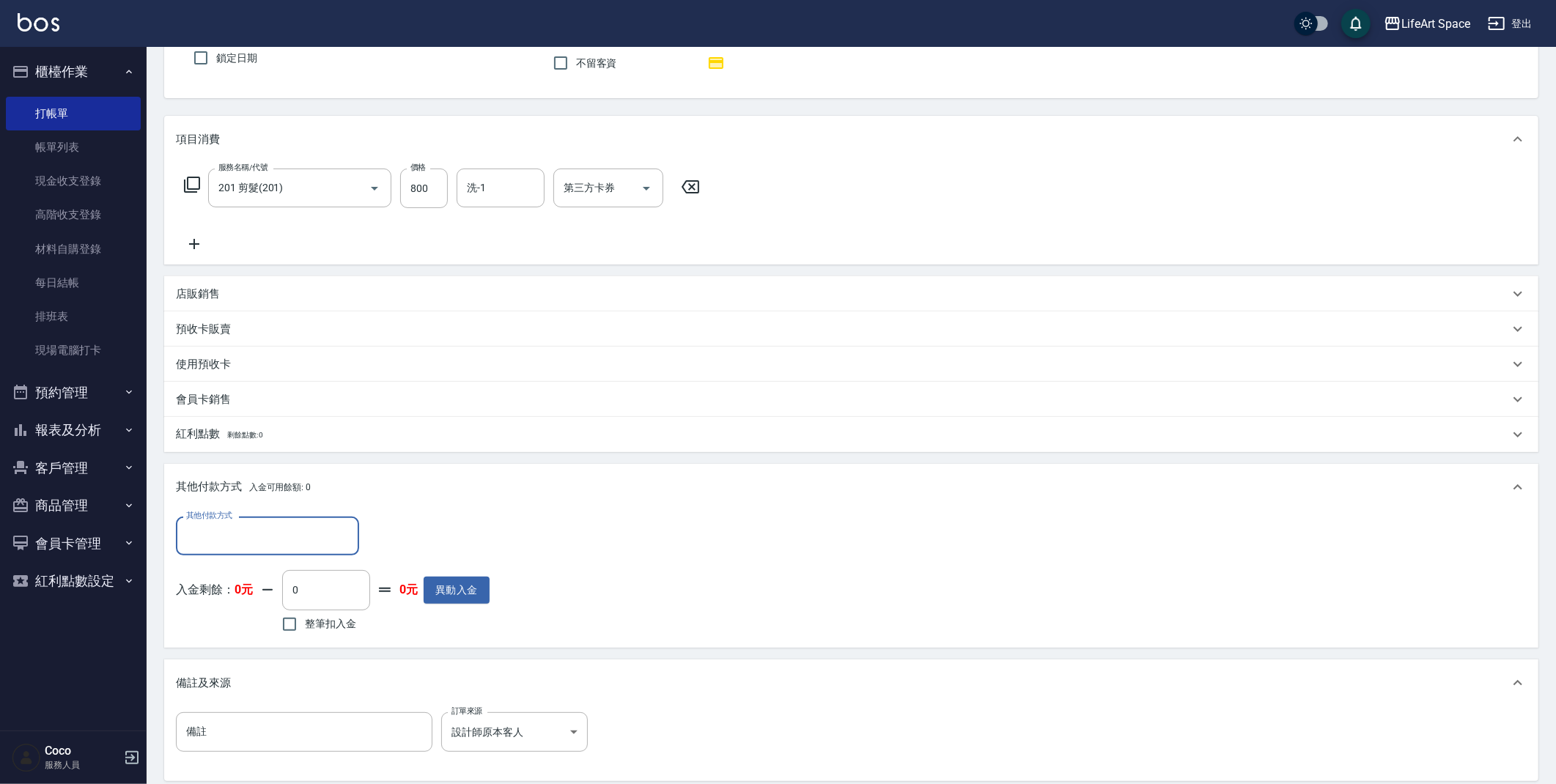
scroll to position [1, 0]
click at [239, 556] on div "其他付款方式 其他付款方式 入金剩餘： 0元 0 ​ 整筆扣入金 0元 異動入金" at bounding box center [332, 576] width 313 height 119
click at [237, 545] on input "其他付款方式" at bounding box center [268, 536] width 170 height 26
click at [212, 567] on span "轉帳" at bounding box center [267, 574] width 183 height 24
type input "轉帳"
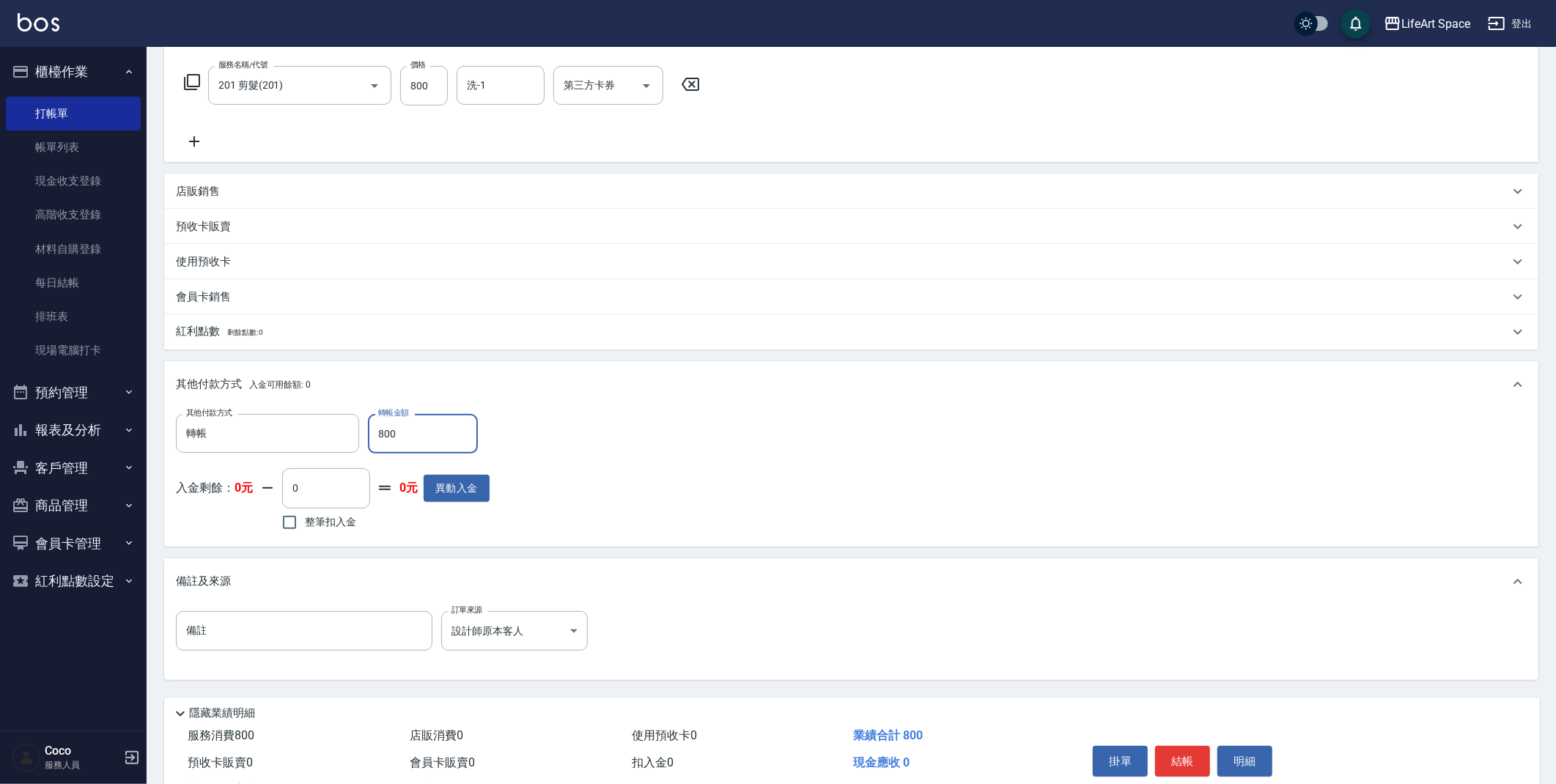
scroll to position [290, 0]
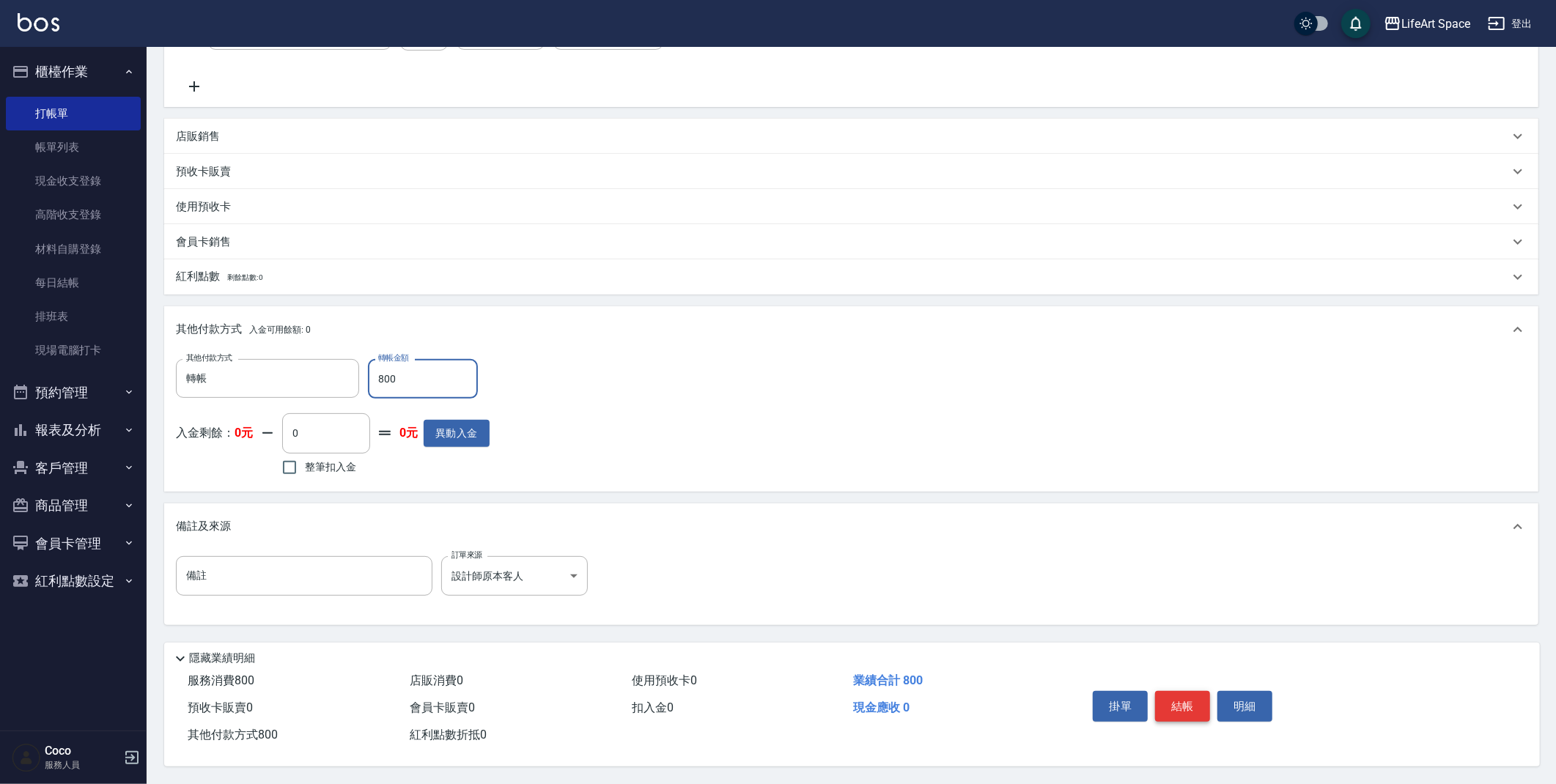
type input "800"
click at [1172, 705] on button "結帳" at bounding box center [1183, 707] width 55 height 31
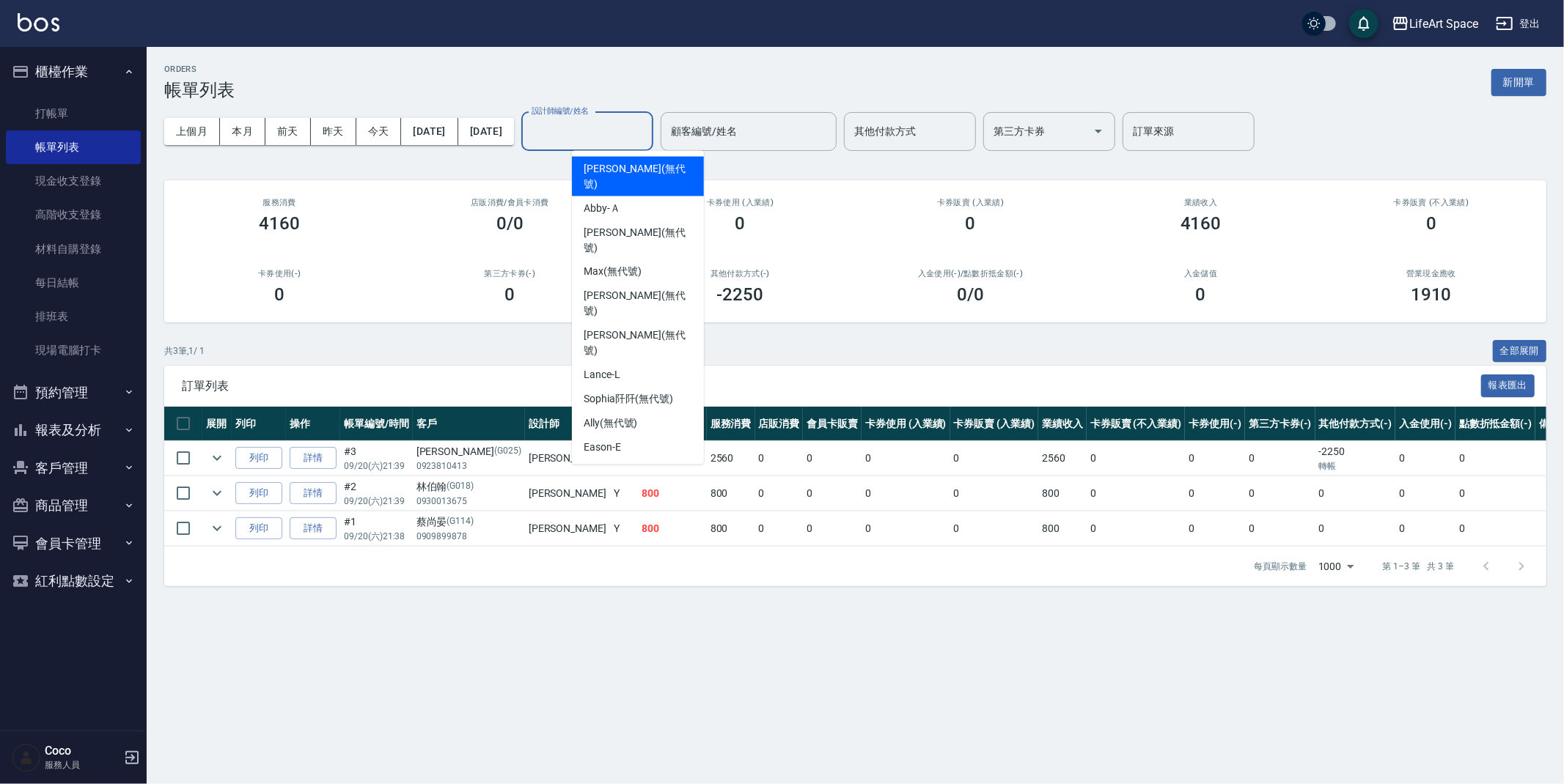
click at [604, 132] on input "設計師編號/姓名" at bounding box center [587, 131] width 119 height 26
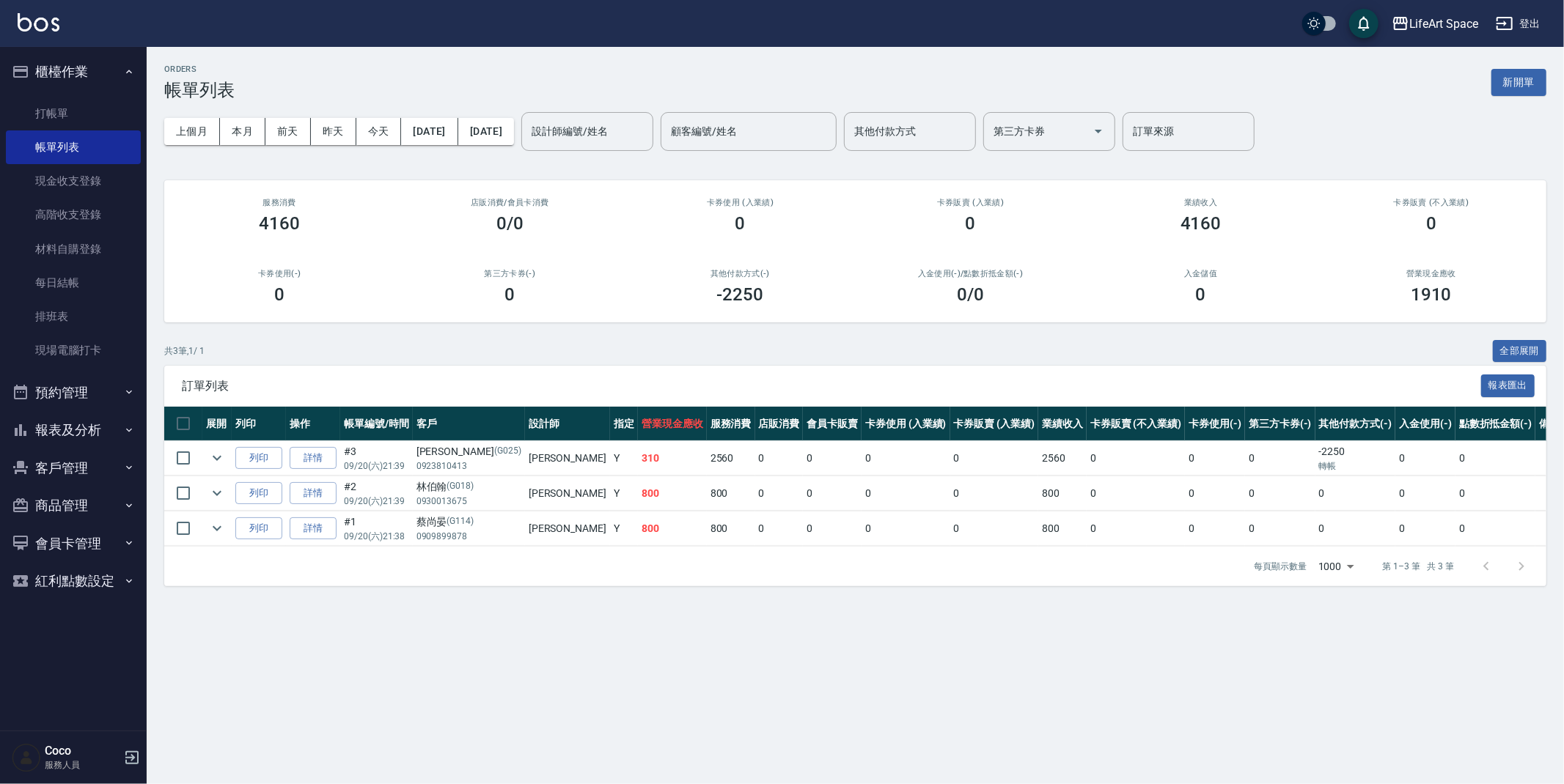
click at [619, 85] on div "ORDERS 帳單列表 新開單" at bounding box center [855, 82] width 1383 height 36
